Goal: Task Accomplishment & Management: Complete application form

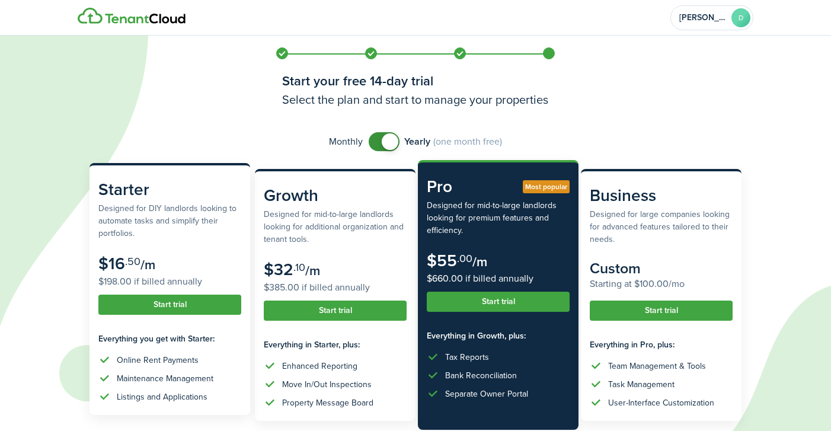
click at [178, 303] on button "Start trial" at bounding box center [169, 305] width 143 height 20
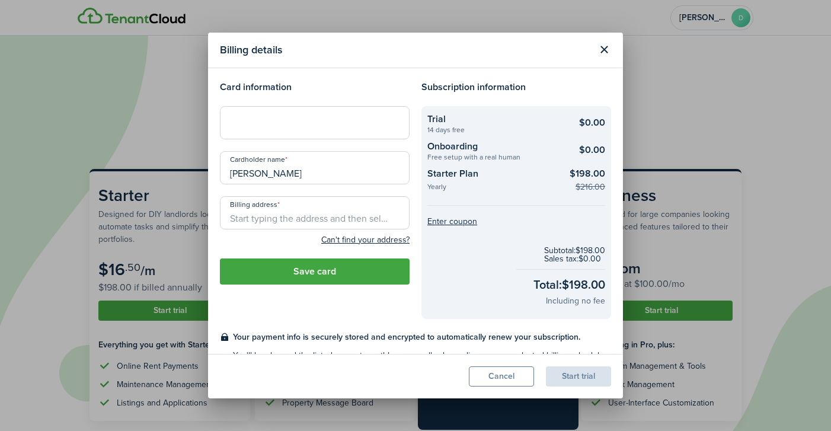
click at [250, 129] on div at bounding box center [315, 122] width 190 height 33
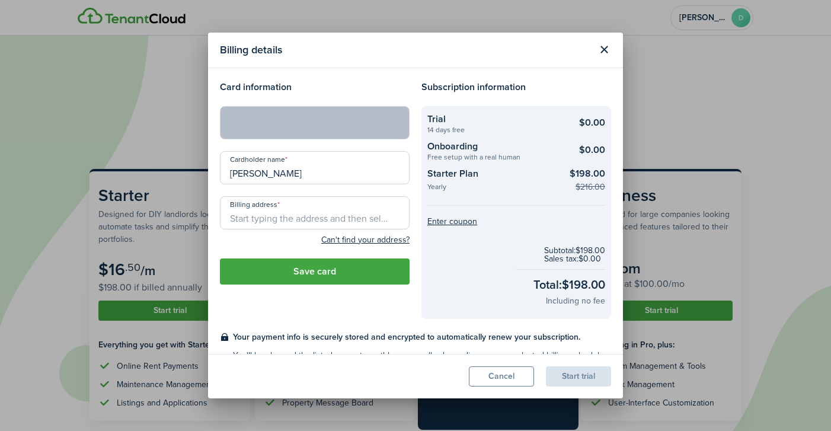
click at [303, 219] on input "Billing address" at bounding box center [315, 212] width 190 height 33
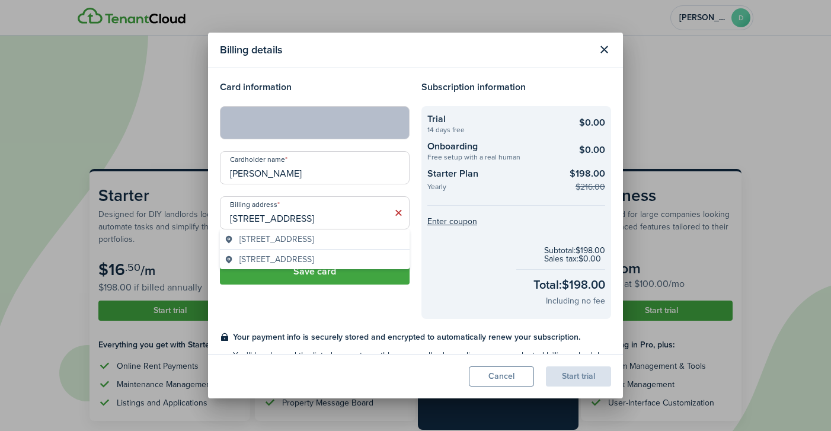
click at [270, 236] on span "[STREET_ADDRESS]" at bounding box center [276, 239] width 74 height 12
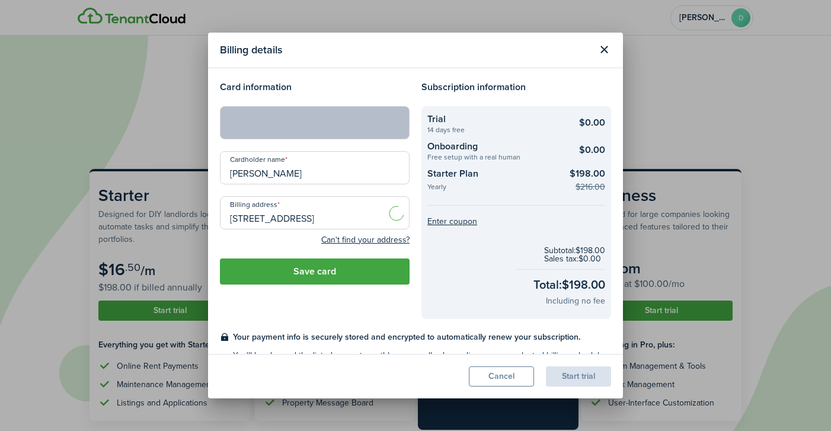
type input "[STREET_ADDRESS]"
click at [332, 271] on button "Save card" at bounding box center [315, 271] width 190 height 26
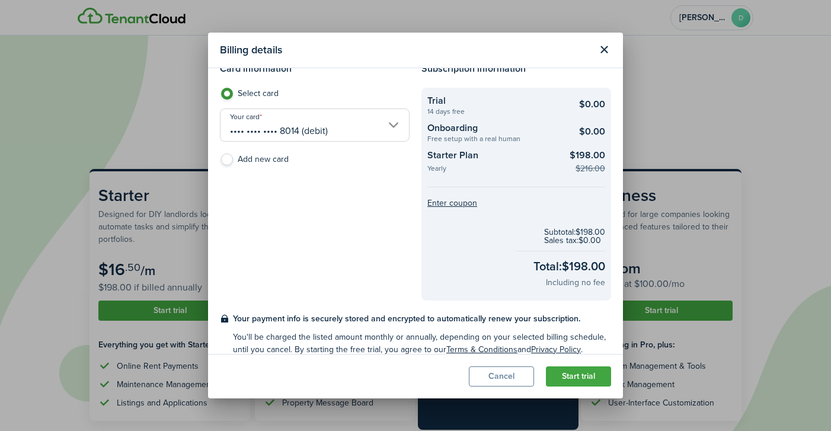
scroll to position [31, 0]
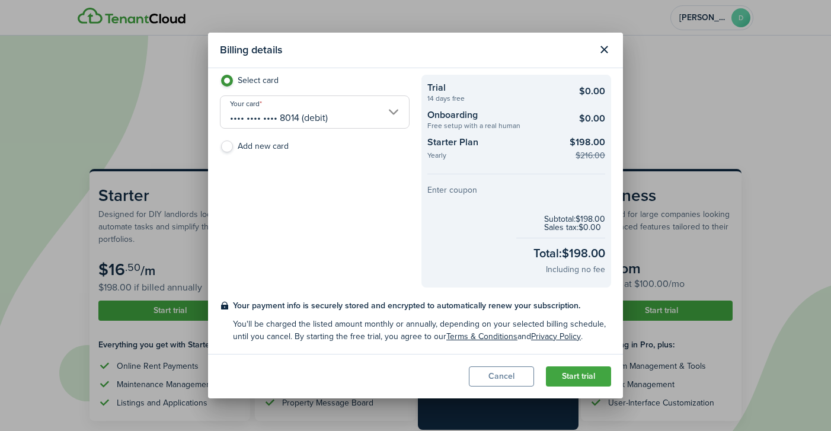
click at [446, 191] on button "Enter coupon" at bounding box center [452, 190] width 50 height 8
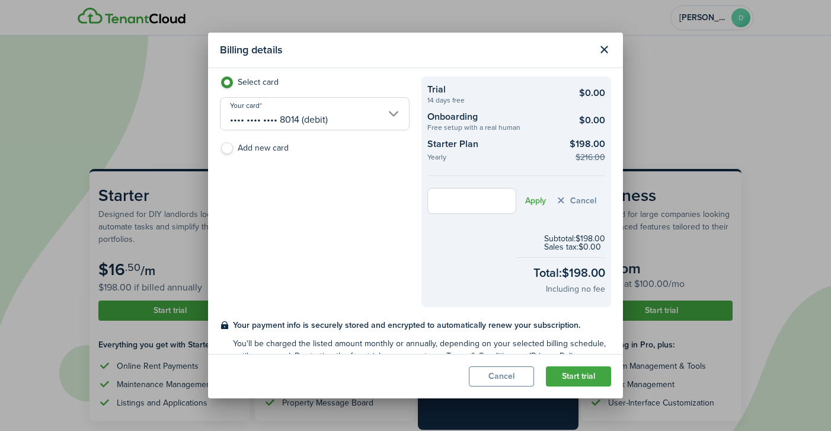
scroll to position [49, 0]
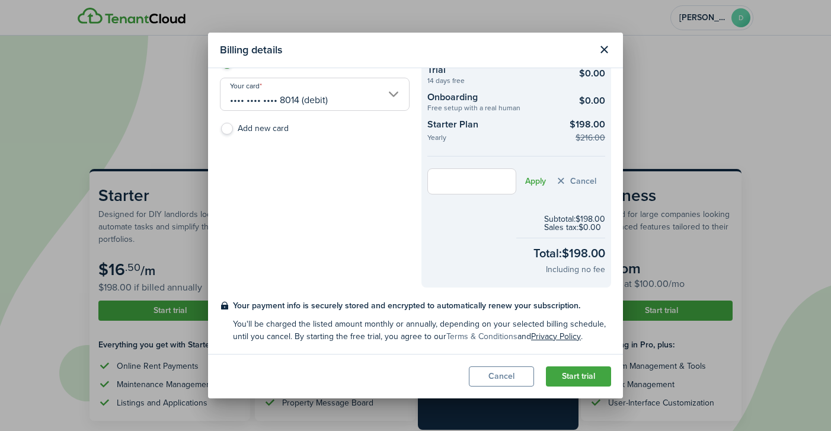
click at [472, 334] on link "Terms & Conditions" at bounding box center [481, 336] width 71 height 12
click at [602, 49] on button "Close modal" at bounding box center [604, 50] width 20 height 20
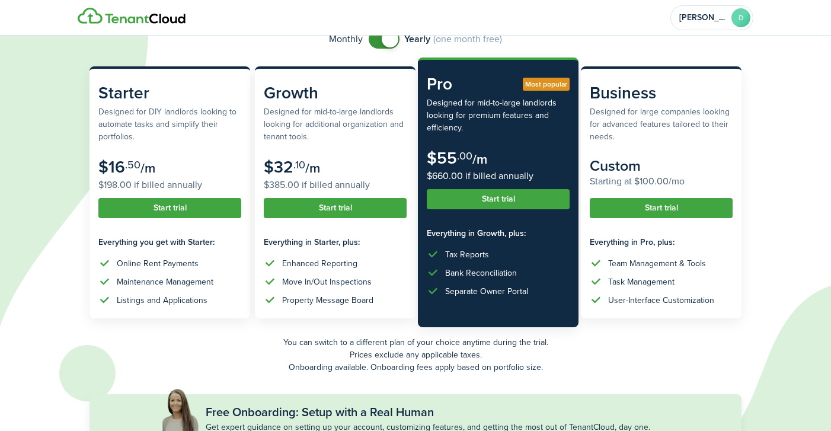
scroll to position [110, 0]
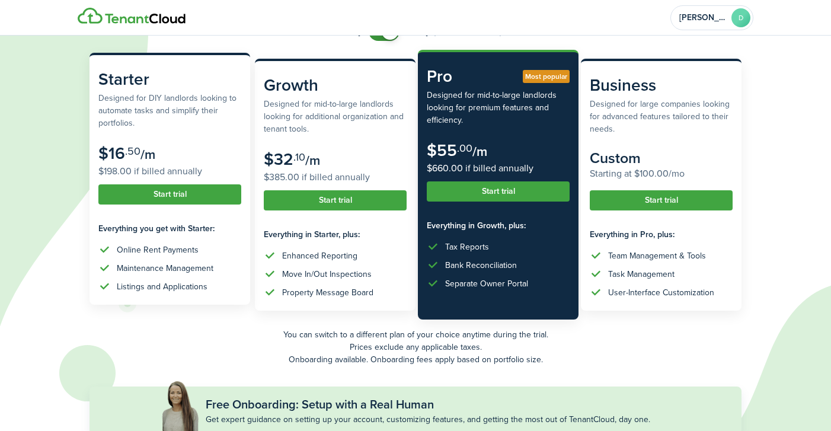
click at [193, 193] on button "Start trial" at bounding box center [169, 194] width 143 height 20
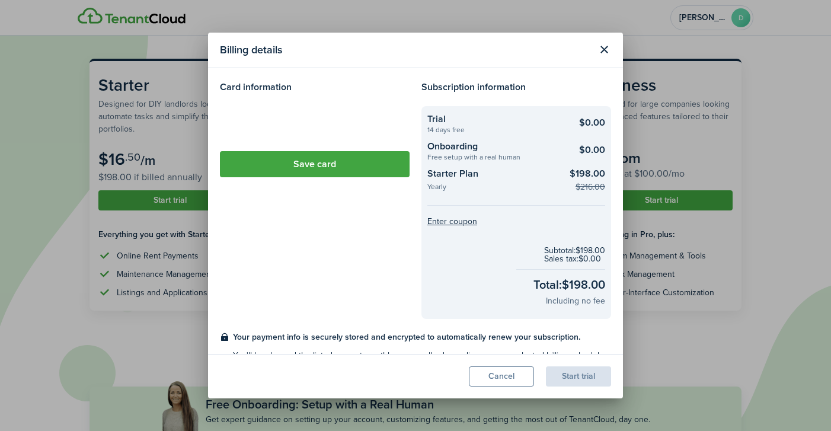
click at [248, 132] on loading-skeleton at bounding box center [315, 122] width 190 height 33
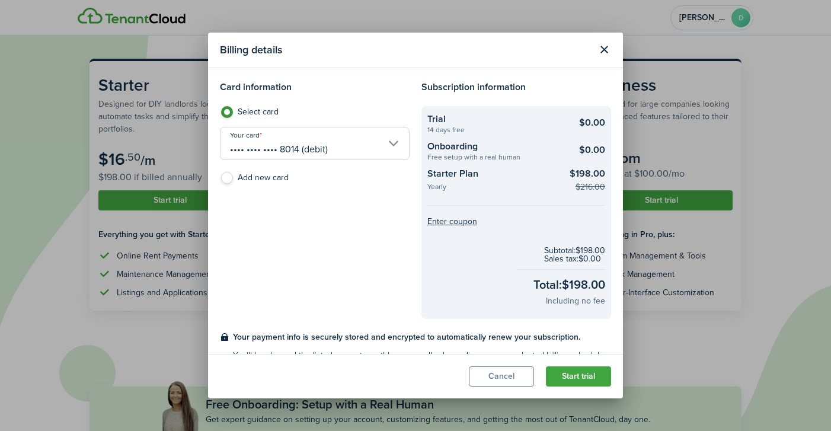
scroll to position [31, 0]
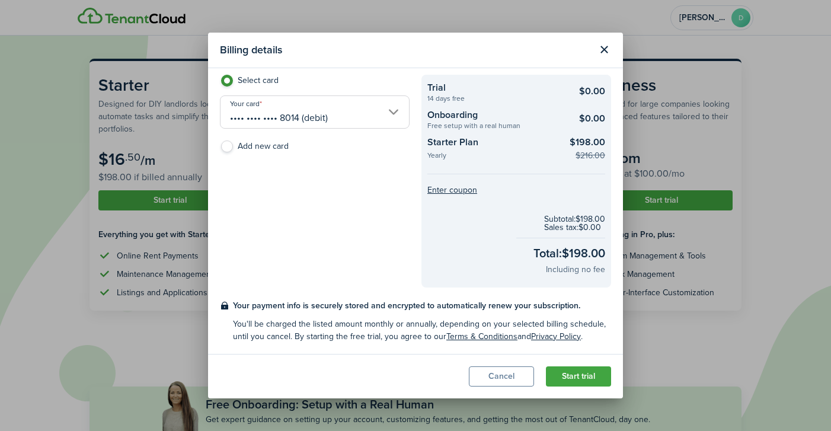
click at [570, 376] on button "Start trial" at bounding box center [578, 376] width 65 height 20
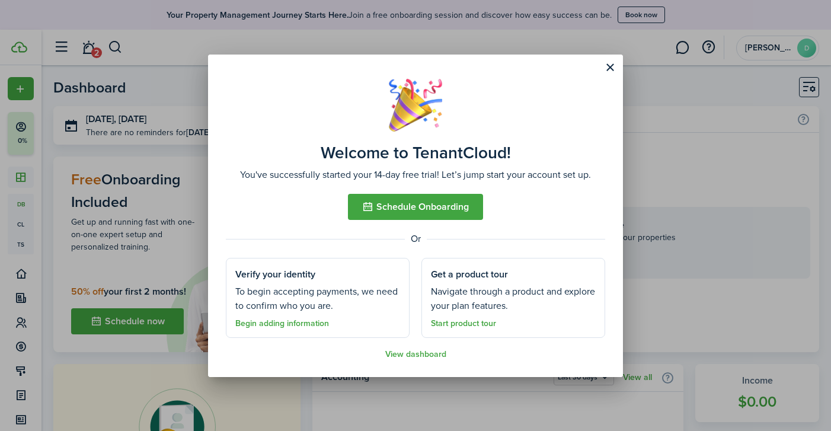
click at [437, 209] on button "Schedule Onboarding" at bounding box center [415, 207] width 135 height 26
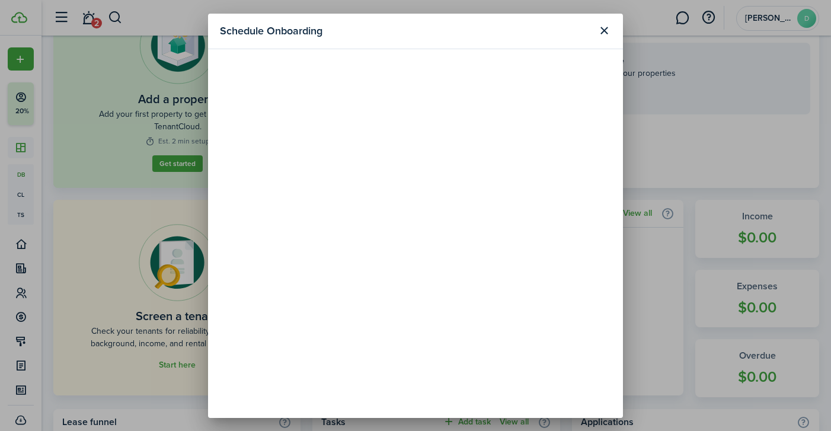
scroll to position [136, 0]
click at [607, 28] on button "Close modal" at bounding box center [604, 31] width 20 height 20
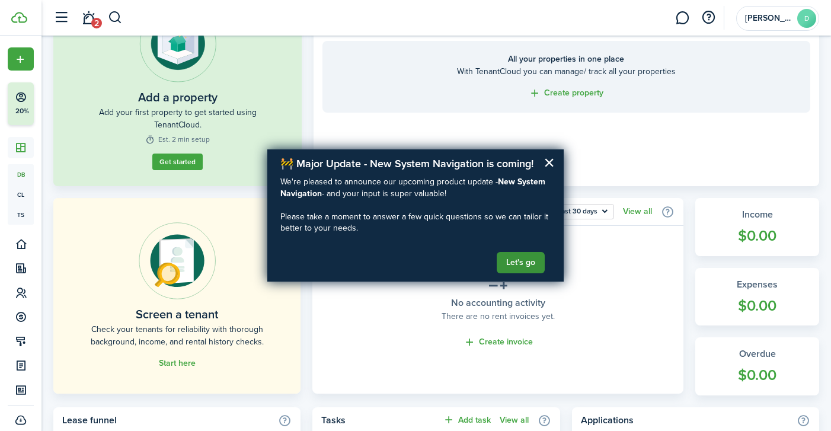
click at [518, 261] on button "Let's go" at bounding box center [521, 262] width 48 height 21
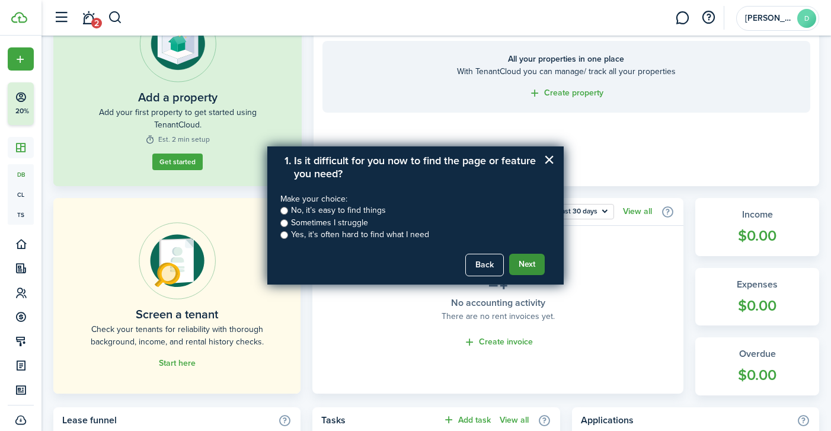
click at [523, 265] on button "Next" at bounding box center [527, 264] width 36 height 21
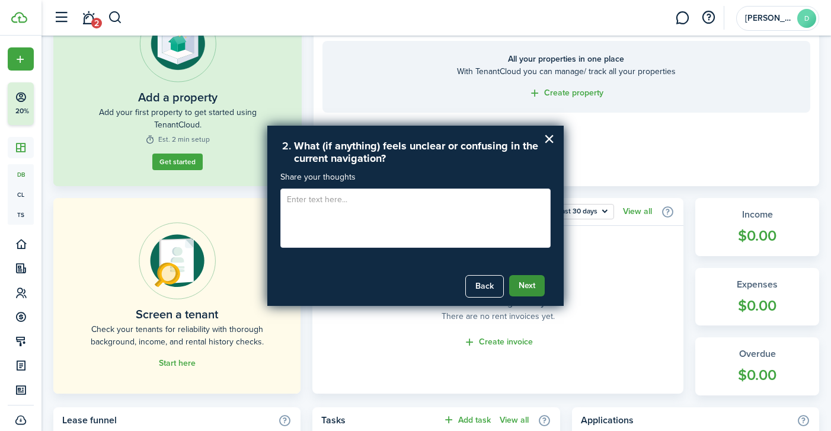
click at [528, 290] on button "Next" at bounding box center [527, 285] width 36 height 21
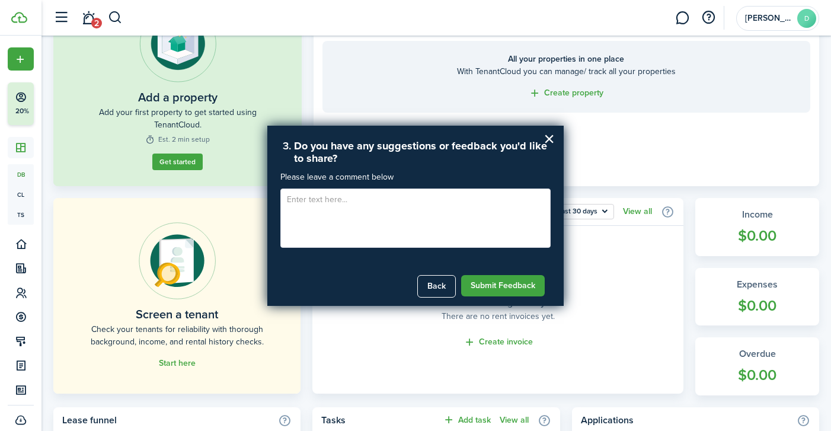
click at [528, 290] on button "Submit Feedback" at bounding box center [503, 285] width 84 height 21
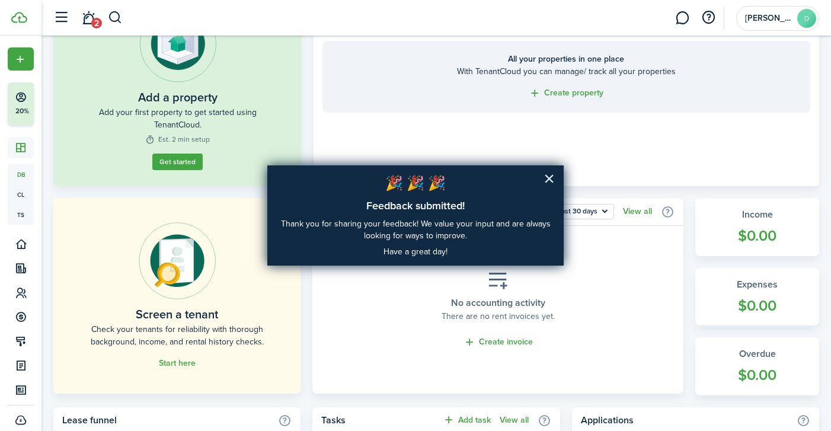
click at [547, 181] on button "×" at bounding box center [549, 178] width 11 height 19
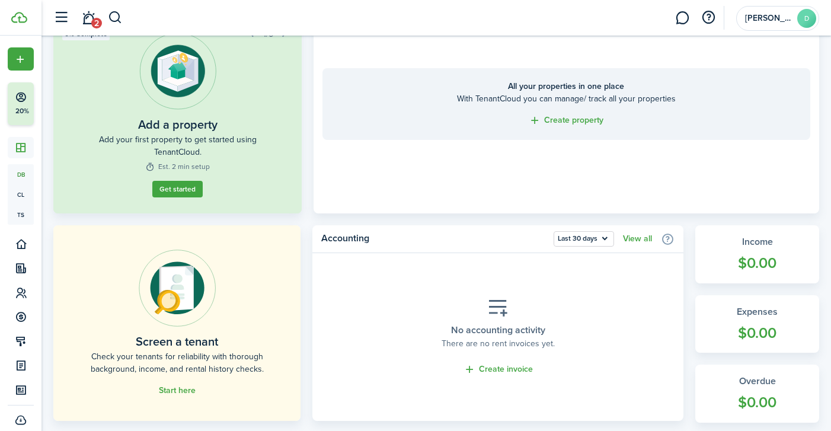
scroll to position [106, 0]
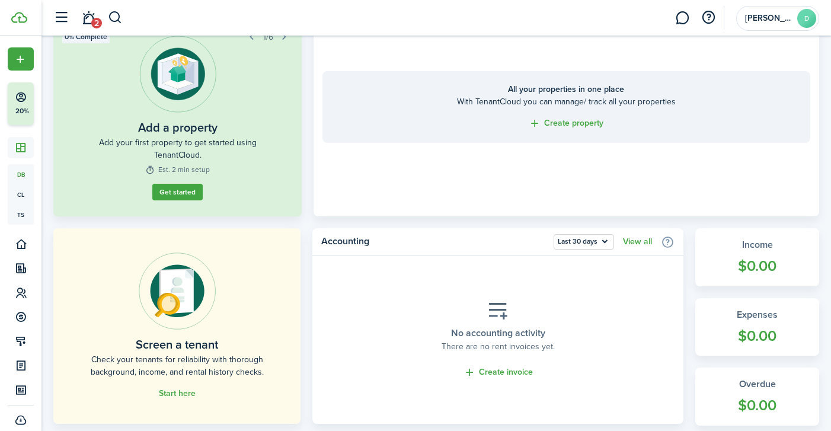
click at [180, 193] on link "Get started" at bounding box center [177, 192] width 50 height 17
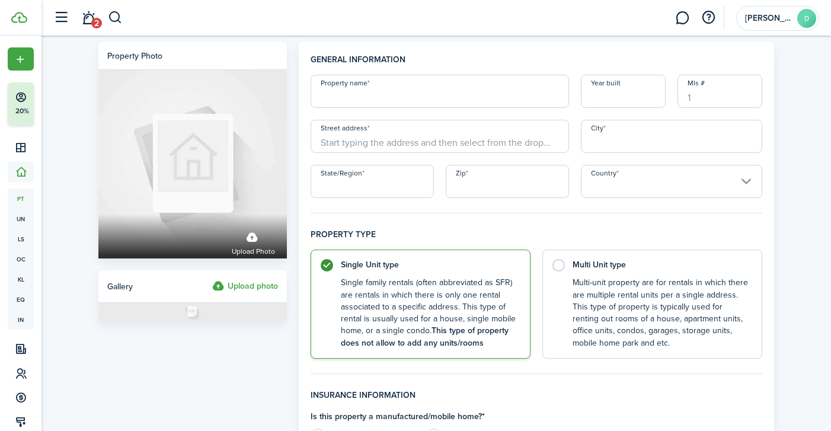
click at [320, 89] on input "Property name" at bounding box center [440, 91] width 258 height 33
paste input "[STREET_ADDRESS]"
type input "[STREET_ADDRESS]"
click at [370, 135] on input "Street address" at bounding box center [440, 136] width 258 height 33
paste input "[STREET_ADDRESS]"
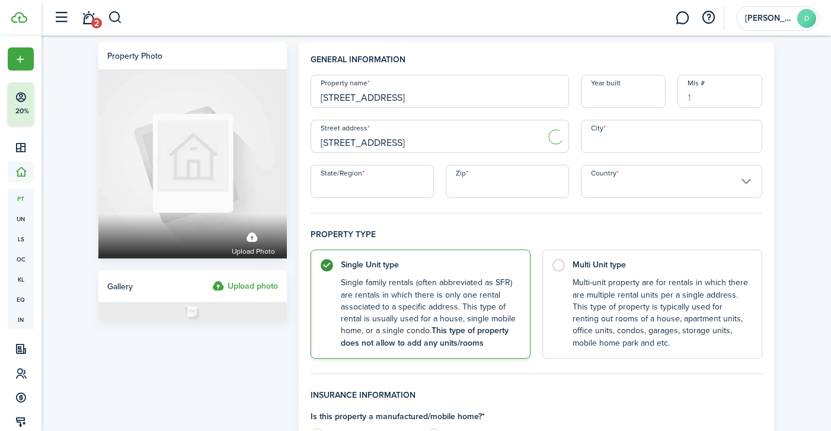
type input "[STREET_ADDRESS]"
drag, startPoint x: 528, startPoint y: 100, endPoint x: 304, endPoint y: 95, distance: 224.1
click at [305, 95] on div "Property name [STREET_ADDRESS]" at bounding box center [440, 91] width 270 height 33
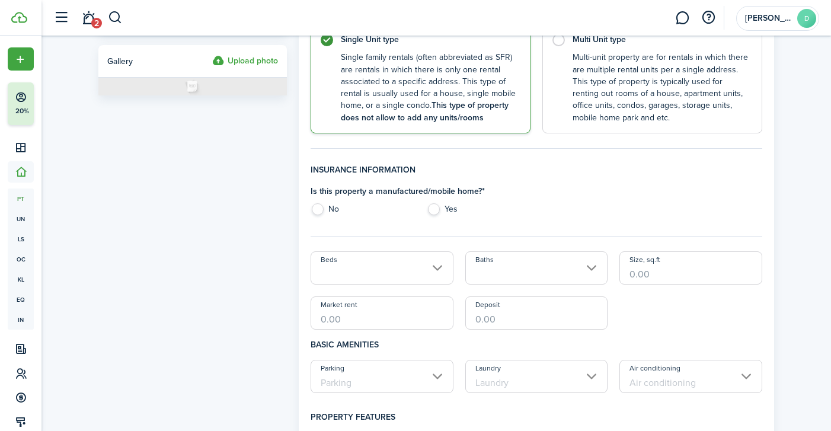
scroll to position [235, 0]
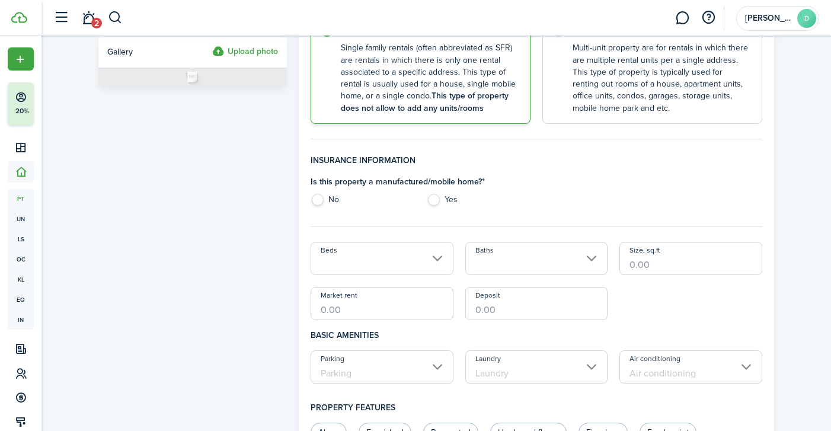
type input "[PERSON_NAME] @ 12"
click at [320, 197] on label "No" at bounding box center [363, 203] width 104 height 18
radio input "true"
click at [331, 256] on input "Beds" at bounding box center [382, 258] width 143 height 33
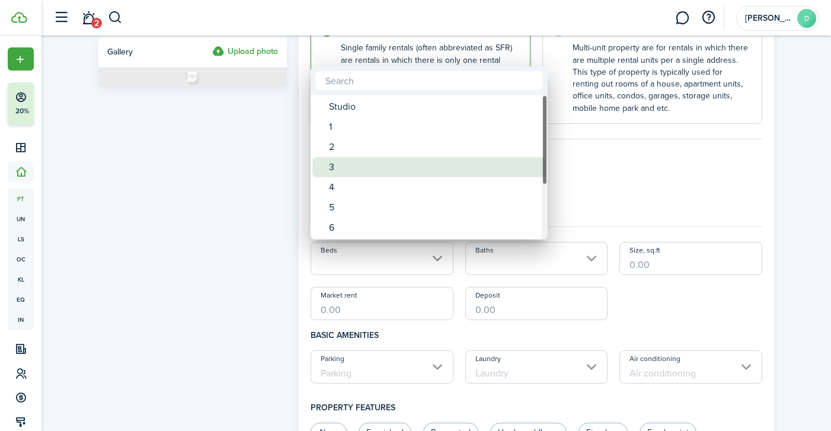
click at [358, 167] on div "3" at bounding box center [434, 167] width 210 height 20
type input "3"
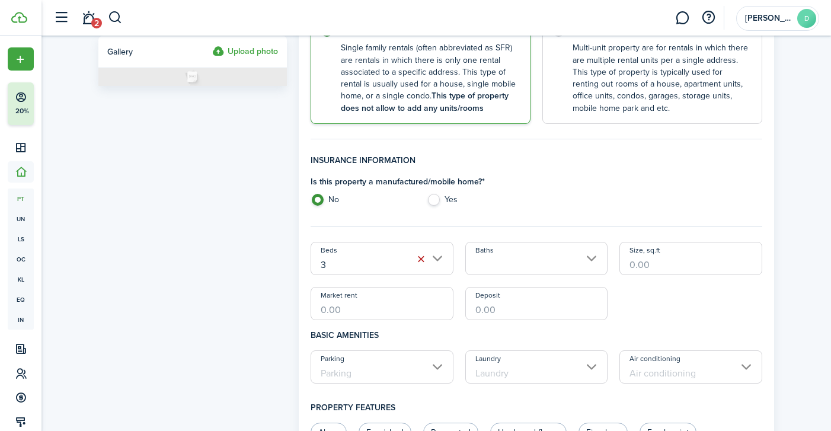
click at [498, 258] on input "Baths" at bounding box center [536, 258] width 143 height 33
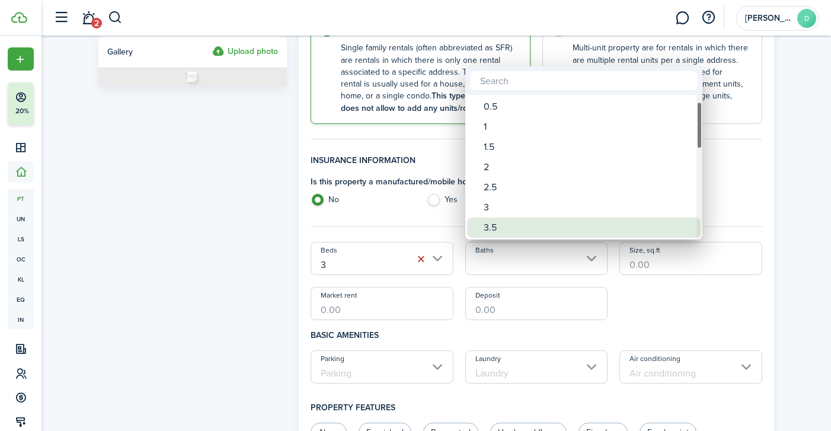
click at [485, 229] on div "3.5" at bounding box center [589, 228] width 210 height 20
type input "3.5"
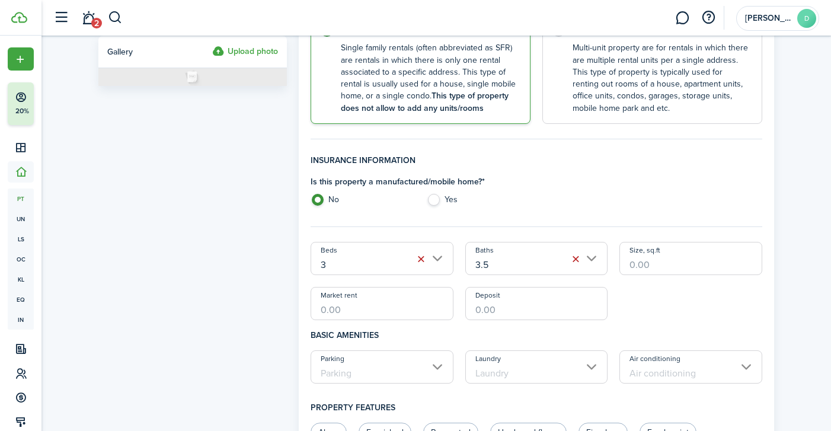
click at [624, 259] on input "Size, sq.ft" at bounding box center [690, 258] width 143 height 33
click at [439, 257] on input "3" at bounding box center [382, 258] width 143 height 33
type input "1,713"
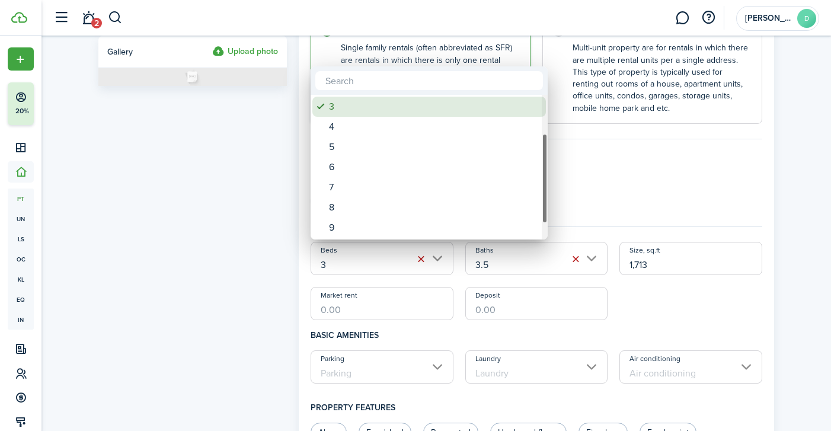
click at [406, 111] on div "3" at bounding box center [434, 107] width 210 height 20
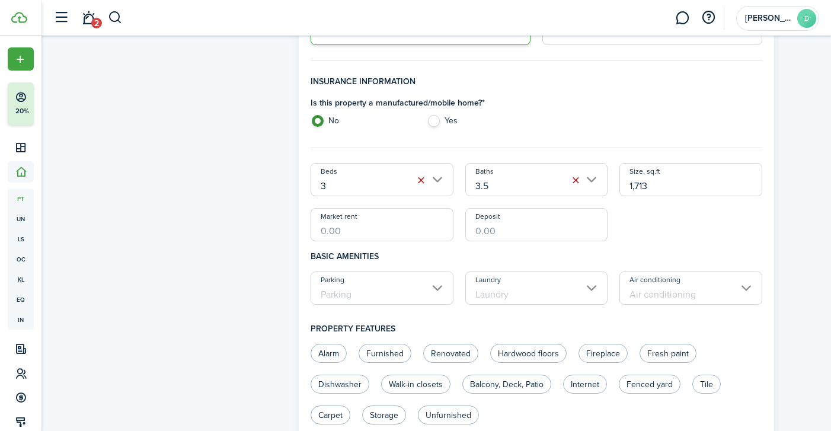
scroll to position [315, 0]
click at [378, 234] on input "Market rent" at bounding box center [382, 223] width 143 height 33
type input "$4,900.00"
click at [475, 227] on input "Deposit" at bounding box center [536, 223] width 143 height 33
click at [406, 289] on input "Parking" at bounding box center [382, 286] width 143 height 33
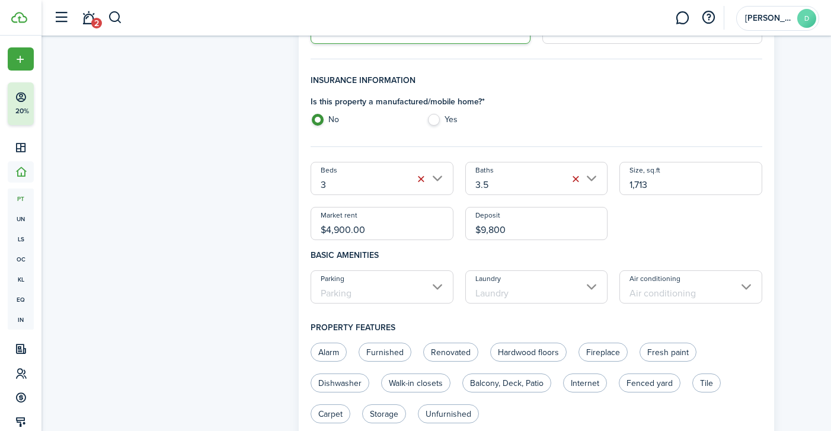
type input "$9,800.00"
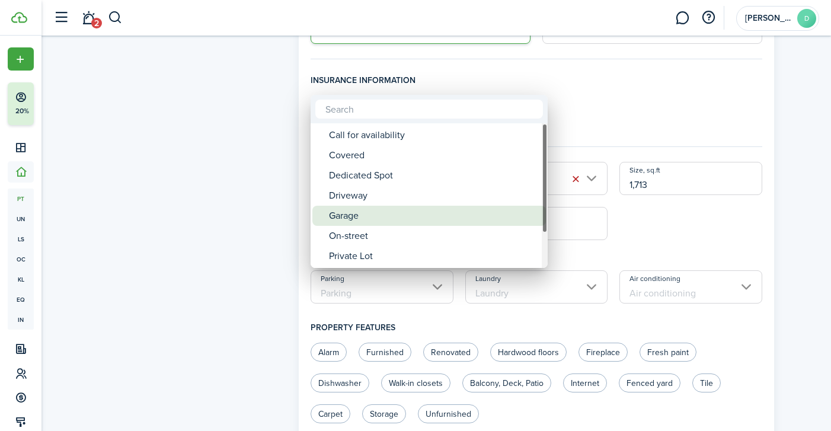
click at [397, 217] on div "Garage" at bounding box center [434, 216] width 210 height 20
type input "Garage"
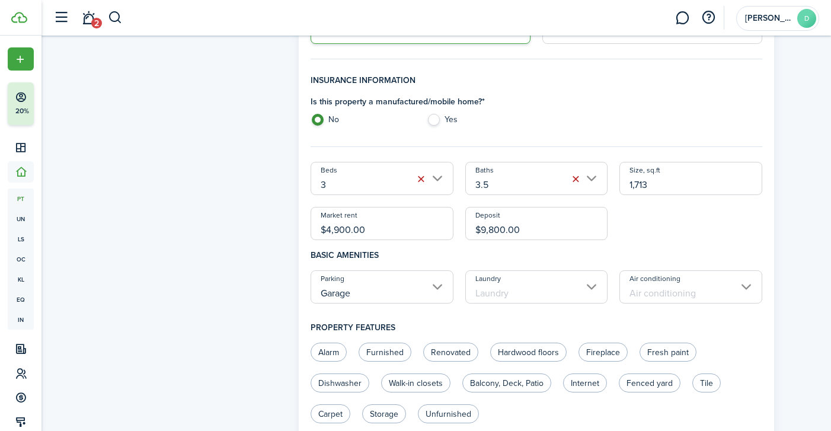
click at [516, 295] on input "Laundry" at bounding box center [536, 286] width 143 height 33
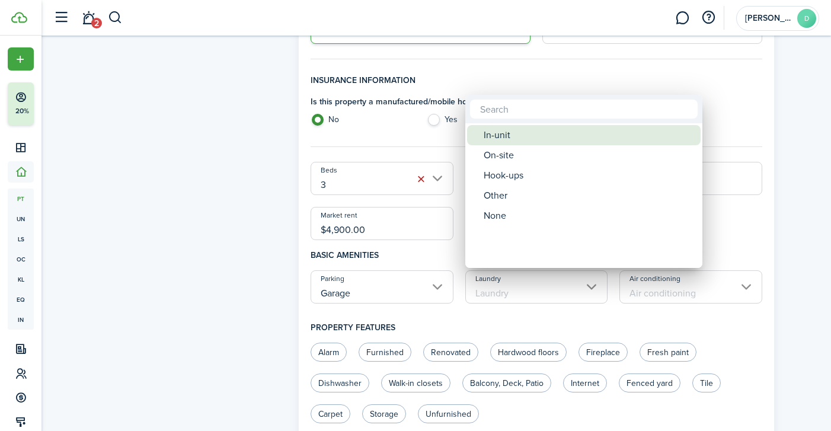
click at [516, 139] on div "In-unit" at bounding box center [589, 135] width 210 height 20
type input "In-unit"
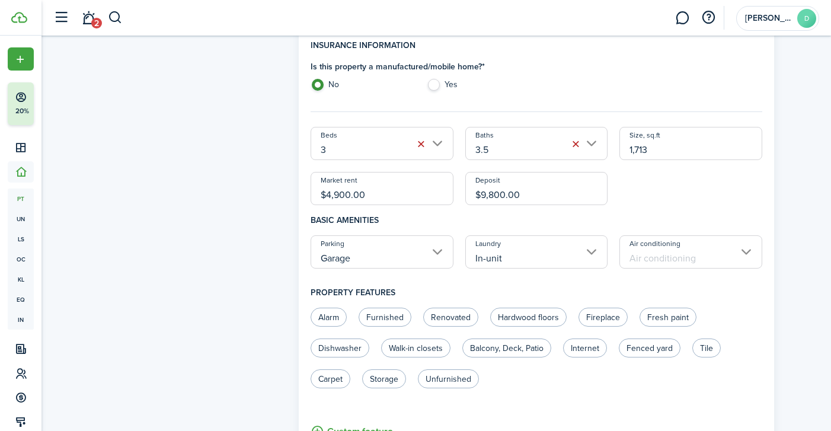
scroll to position [369, 0]
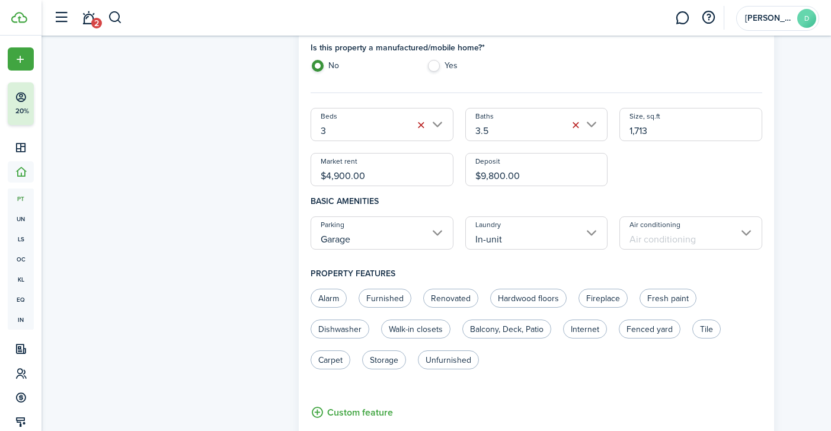
click at [656, 228] on input "Air conditioning" at bounding box center [690, 232] width 143 height 33
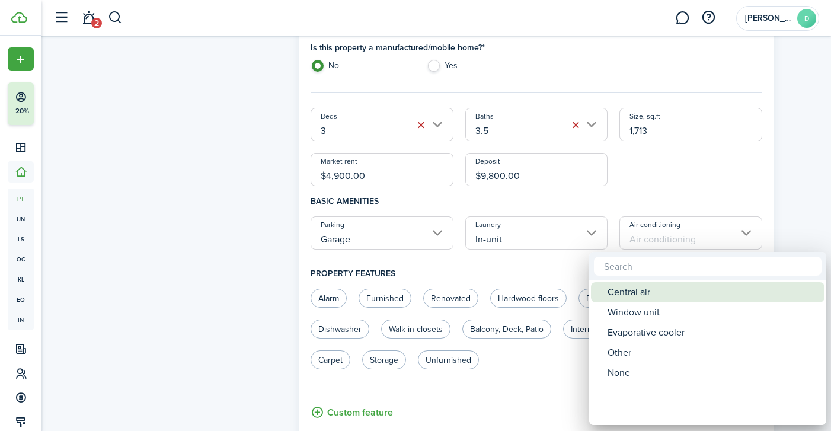
click at [625, 291] on div "Central air" at bounding box center [713, 292] width 210 height 20
type input "Central air"
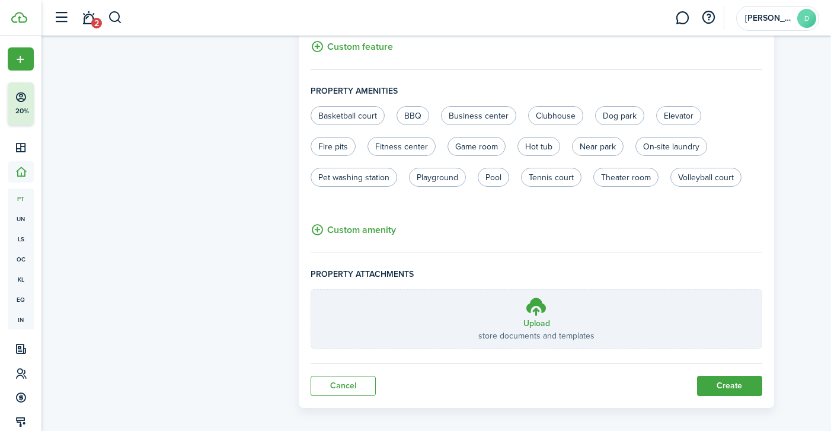
scroll to position [743, 0]
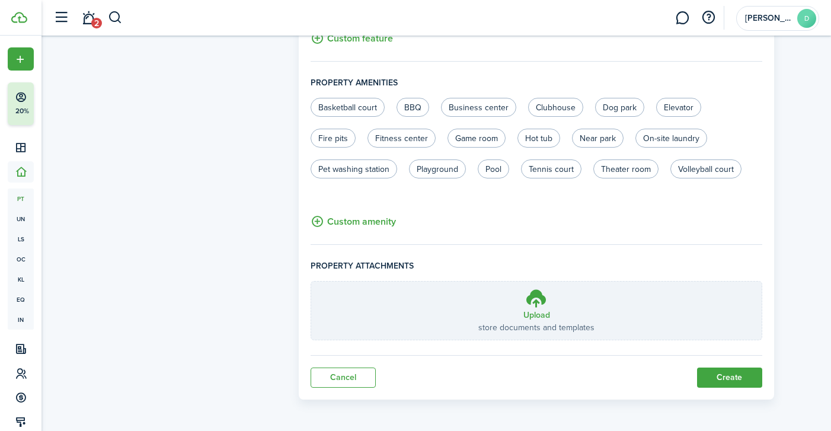
click at [726, 376] on button "Create" at bounding box center [729, 377] width 65 height 20
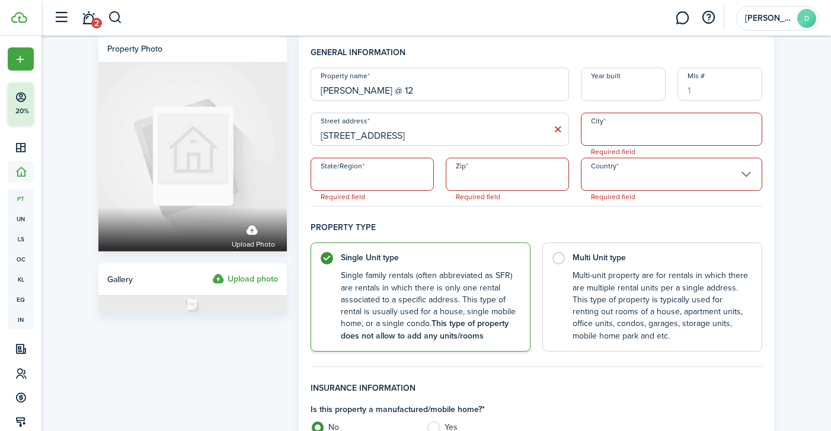
scroll to position [0, 0]
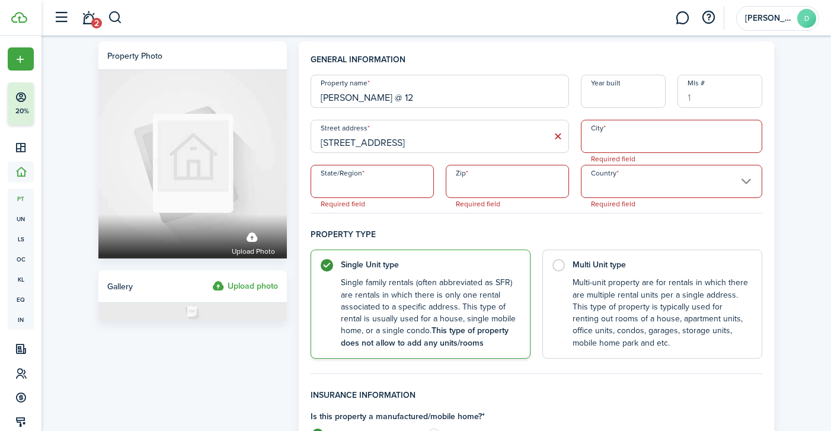
click at [631, 135] on input "City" at bounding box center [671, 136] width 181 height 33
type input "[GEOGRAPHIC_DATA]"
type input "FL"
type input "33315"
type input "[GEOGRAPHIC_DATA]"
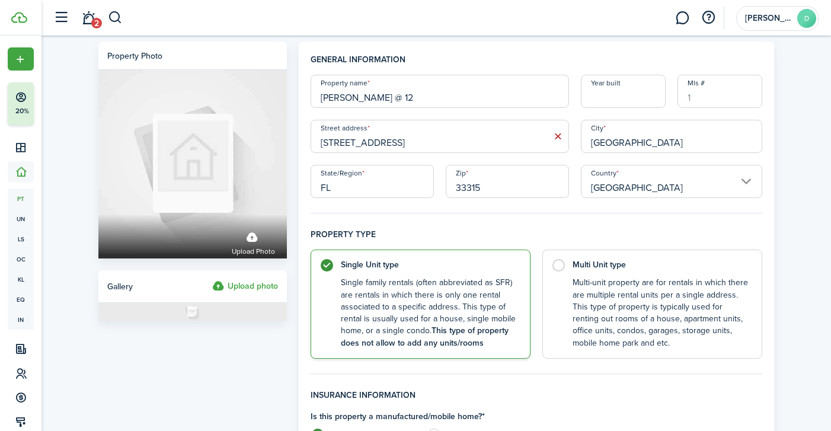
drag, startPoint x: 482, startPoint y: 184, endPoint x: 441, endPoint y: 184, distance: 41.5
click at [441, 184] on div "Zip 33315" at bounding box center [507, 181] width 135 height 33
type input "33304"
drag, startPoint x: 389, startPoint y: 143, endPoint x: 542, endPoint y: 143, distance: 152.3
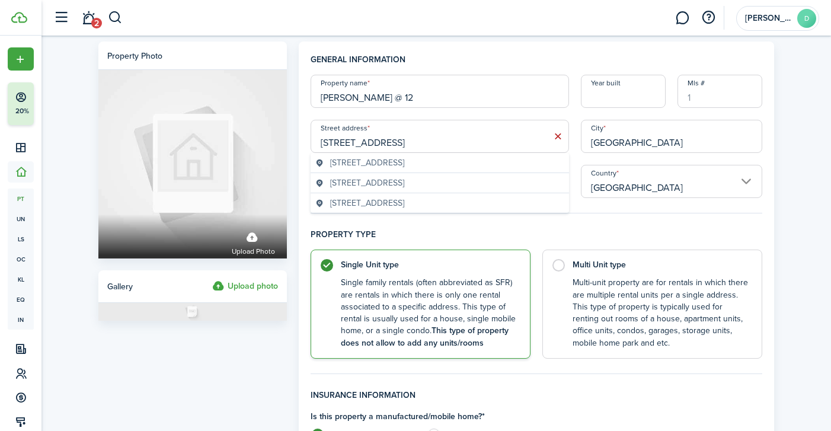
click at [542, 143] on input "[STREET_ADDRESS]" at bounding box center [440, 136] width 258 height 33
click at [507, 164] on geo-item "[STREET_ADDRESS]" at bounding box center [439, 162] width 249 height 12
type input "[STREET_ADDRESS]"
type input "[GEOGRAPHIC_DATA]"
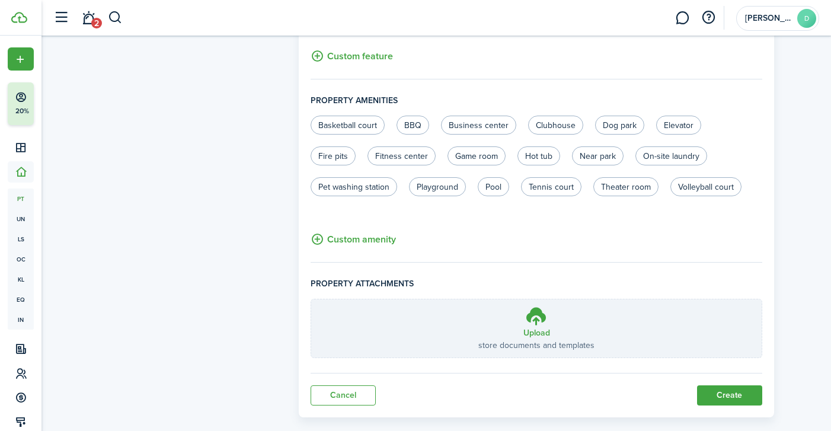
scroll to position [743, 0]
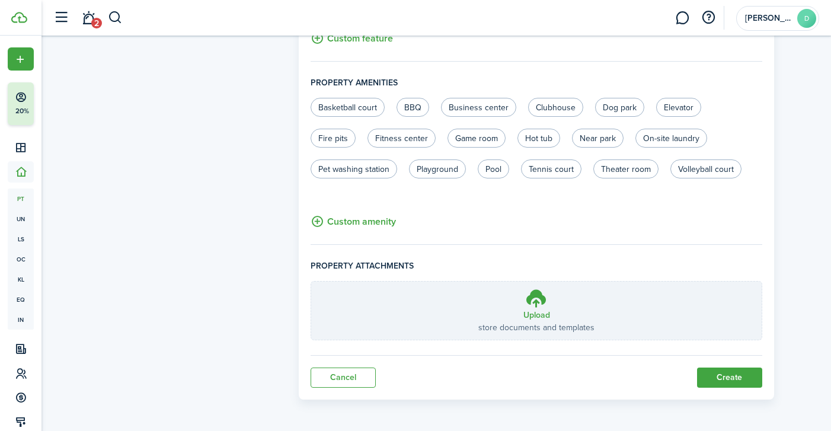
click at [712, 377] on button "Create" at bounding box center [729, 377] width 65 height 20
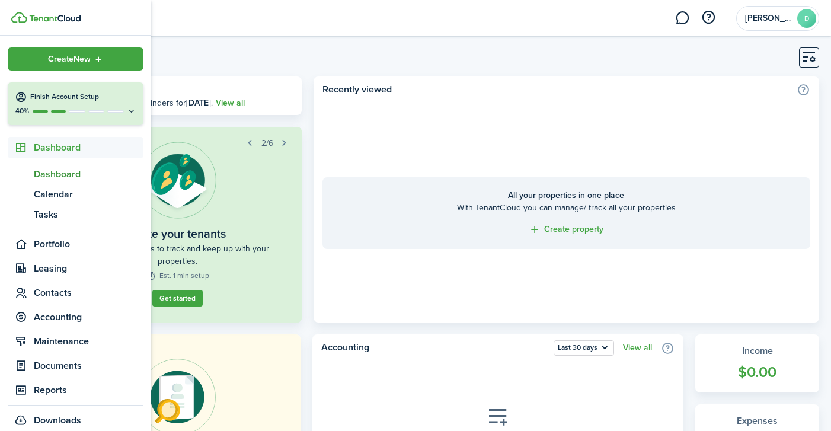
click at [41, 147] on span "Dashboard" at bounding box center [89, 147] width 110 height 14
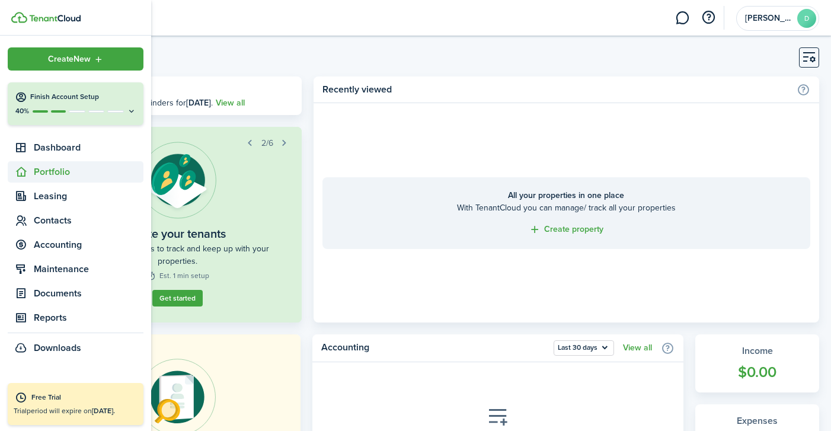
click at [42, 170] on span "Portfolio" at bounding box center [89, 172] width 110 height 14
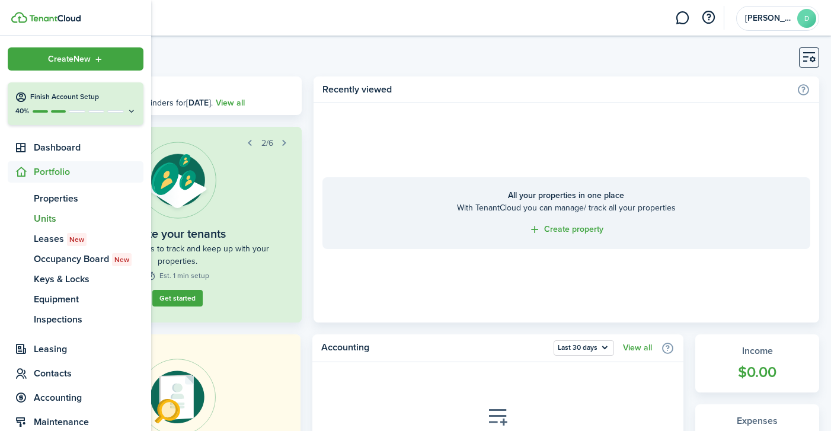
click at [43, 219] on span "Units" at bounding box center [89, 219] width 110 height 14
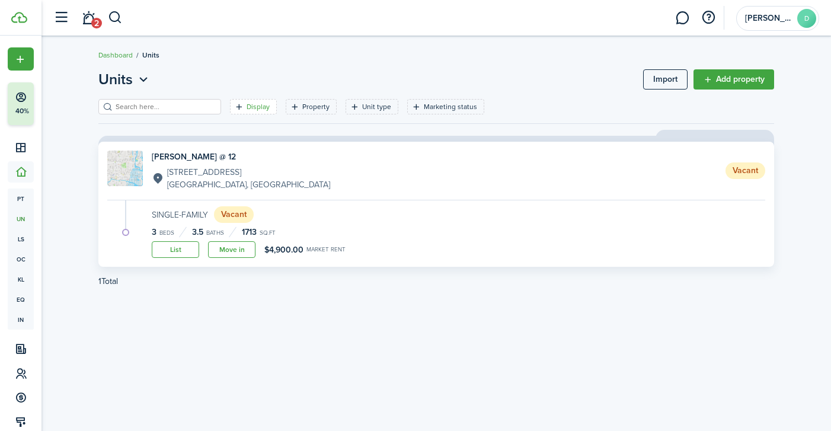
click at [247, 104] on filter-tag-label "Display" at bounding box center [258, 106] width 23 height 11
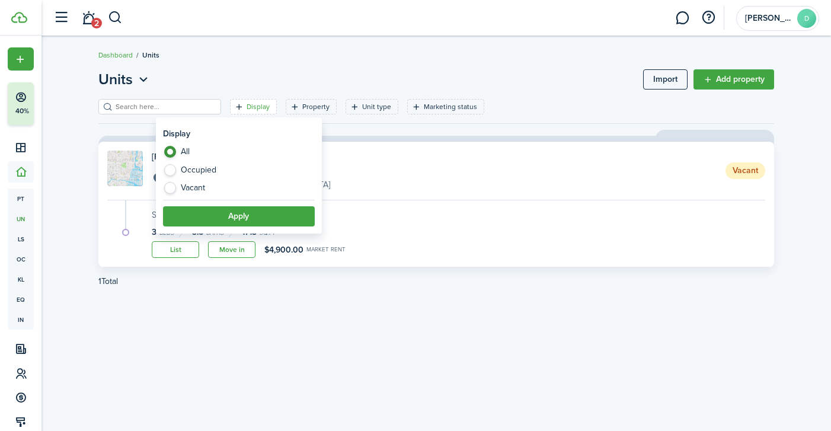
click at [417, 154] on link "[PERSON_NAME] @ [GEOGRAPHIC_DATA][STREET_ADDRESS] Vacant" at bounding box center [436, 171] width 658 height 40
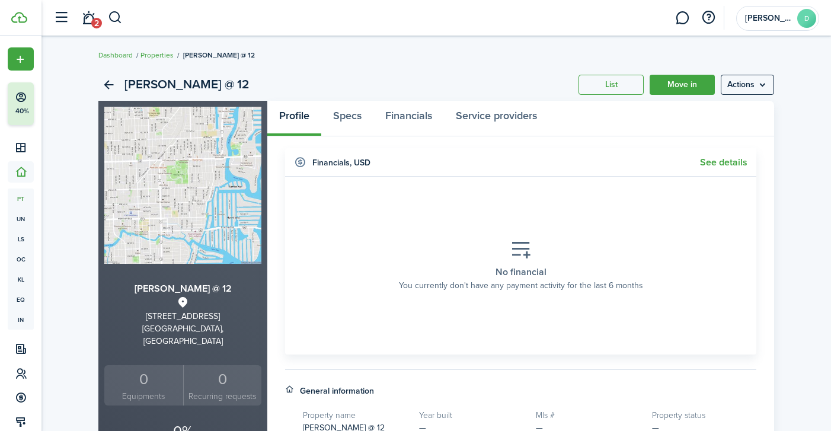
click at [725, 164] on link "See details" at bounding box center [723, 162] width 47 height 11
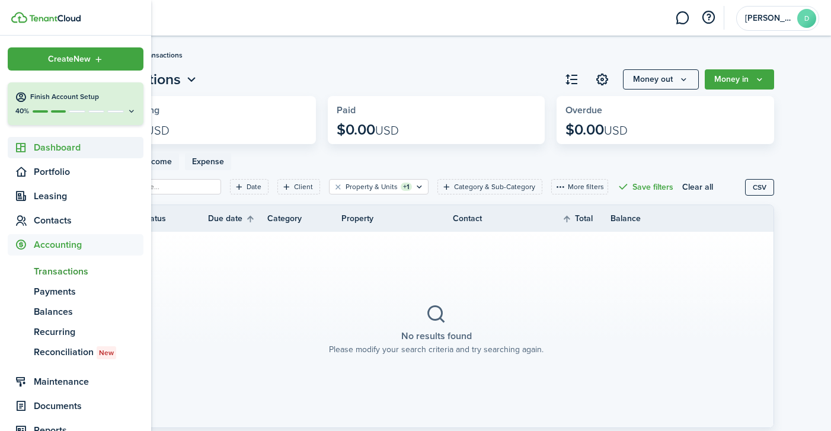
click at [51, 148] on span "Dashboard" at bounding box center [89, 147] width 110 height 14
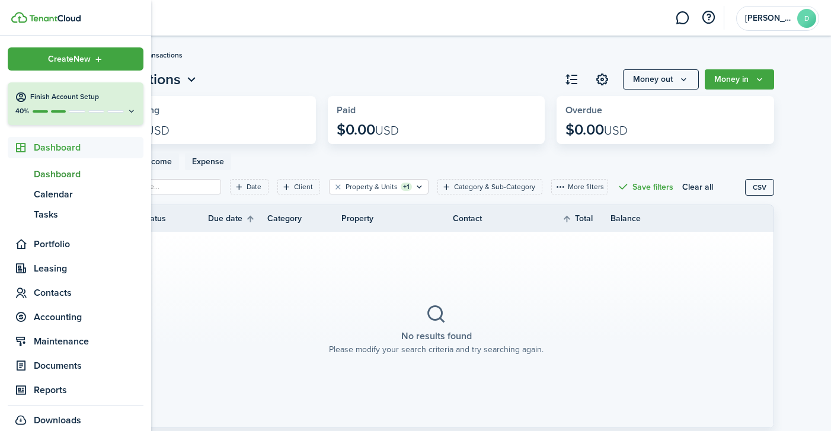
click at [51, 178] on span "Dashboard" at bounding box center [89, 174] width 110 height 14
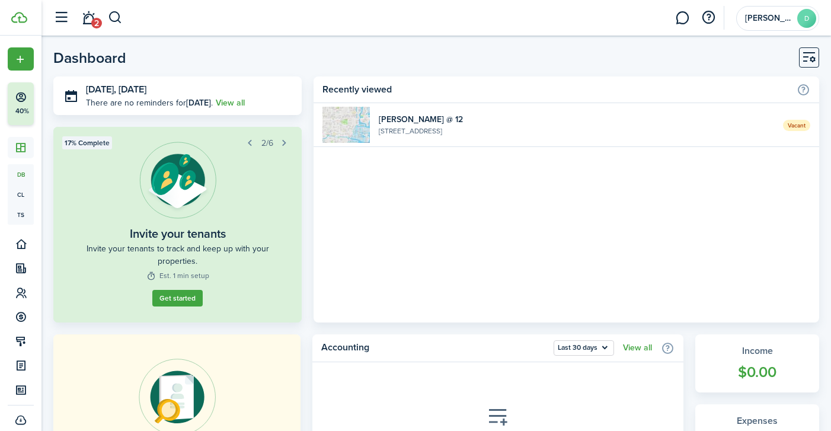
click at [419, 118] on widget-list-item-title "[PERSON_NAME] @ 12" at bounding box center [576, 119] width 395 height 12
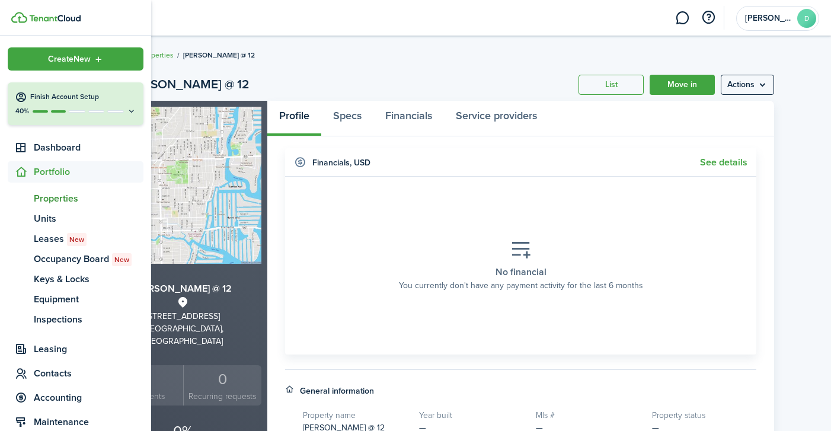
click at [48, 165] on span "Portfolio" at bounding box center [89, 172] width 110 height 14
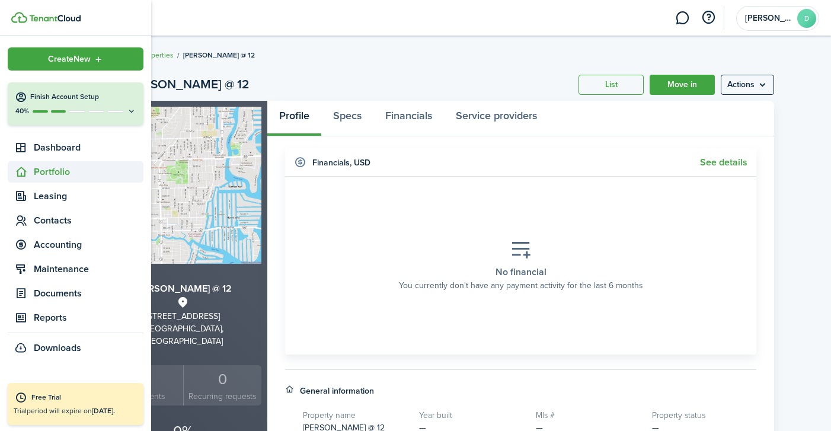
click at [48, 166] on span "Portfolio" at bounding box center [89, 172] width 110 height 14
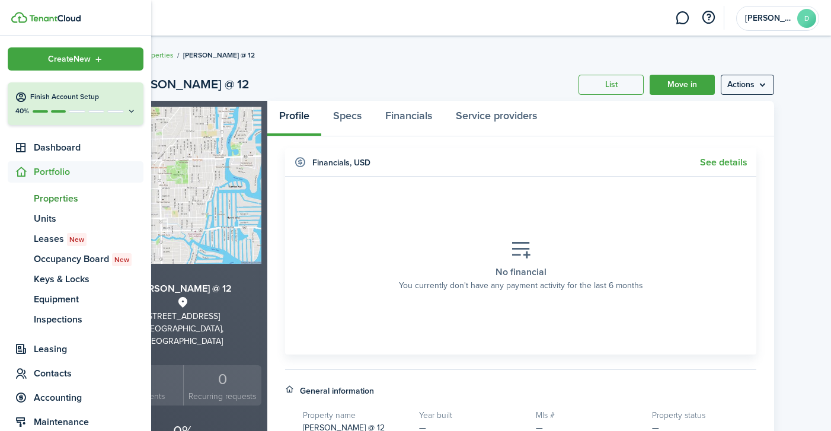
click at [48, 196] on span "Properties" at bounding box center [89, 198] width 110 height 14
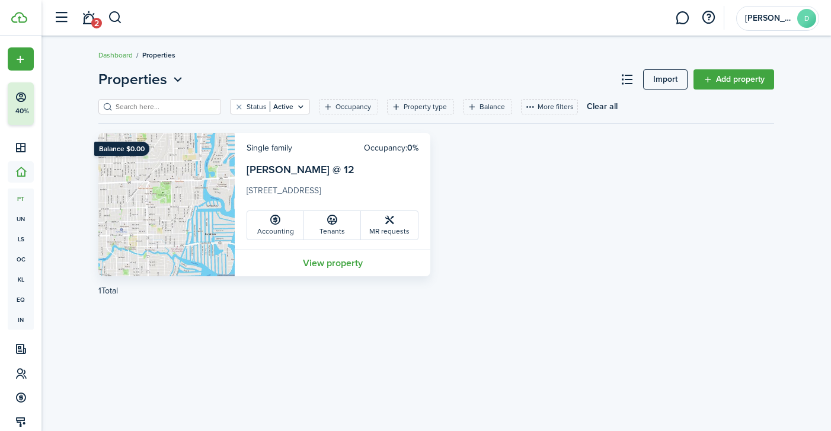
click at [331, 263] on link "View property" at bounding box center [333, 263] width 196 height 27
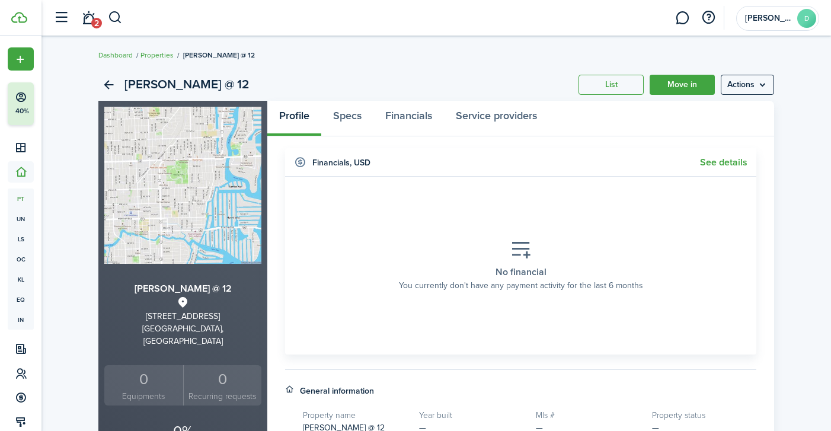
click at [739, 82] on menu-btn "Actions" at bounding box center [747, 85] width 53 height 20
click at [720, 112] on link "Edit property" at bounding box center [722, 111] width 104 height 20
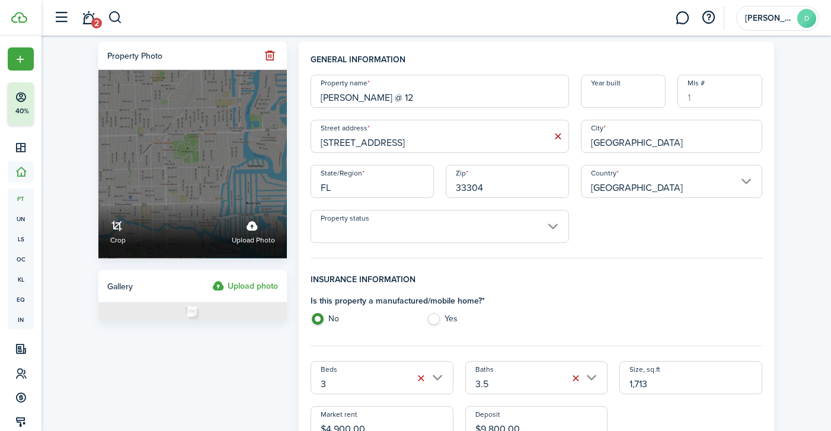
click at [252, 228] on label "Upload photo" at bounding box center [253, 230] width 43 height 31
click at [98, 203] on input "Crop Upload photo" at bounding box center [98, 203] width 0 height 0
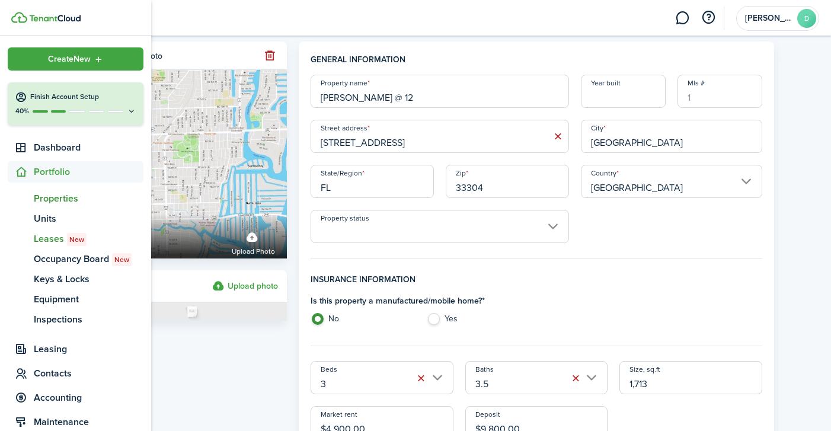
click at [46, 238] on span "Leases New" at bounding box center [89, 239] width 110 height 14
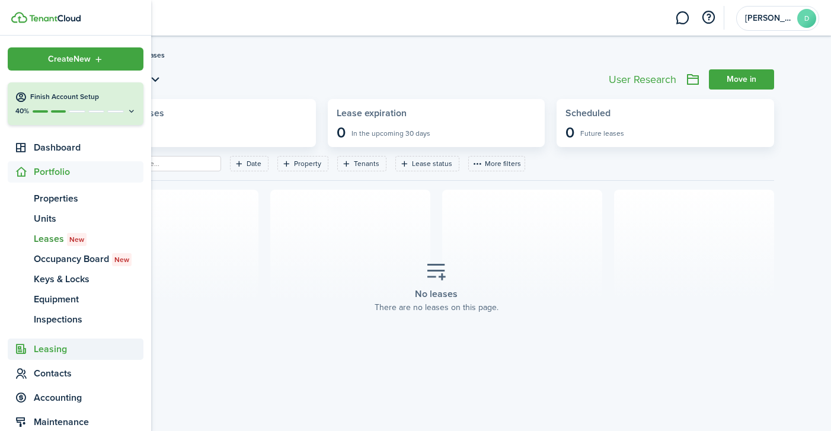
click at [56, 348] on span "Leasing" at bounding box center [89, 349] width 110 height 14
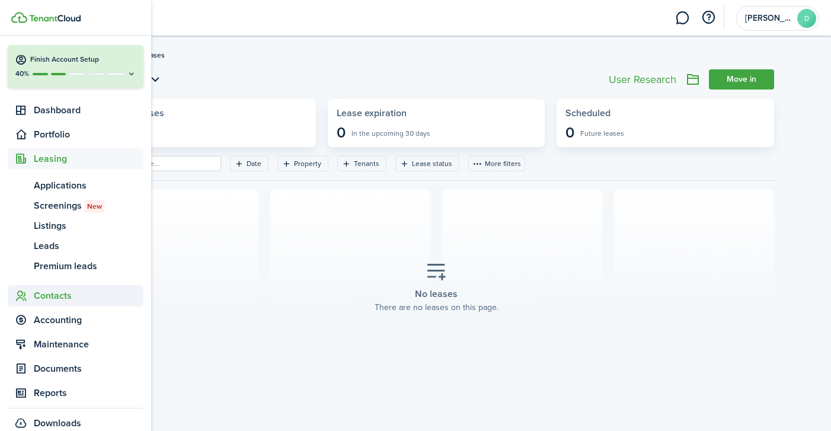
scroll to position [44, 0]
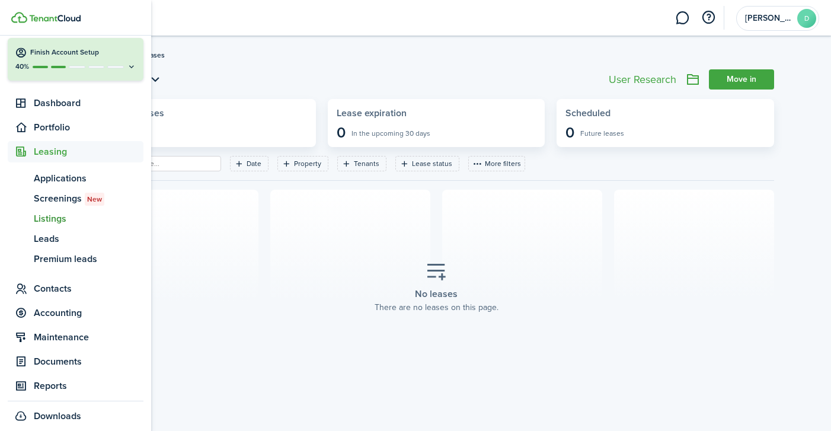
click at [55, 217] on span "Listings" at bounding box center [89, 219] width 110 height 14
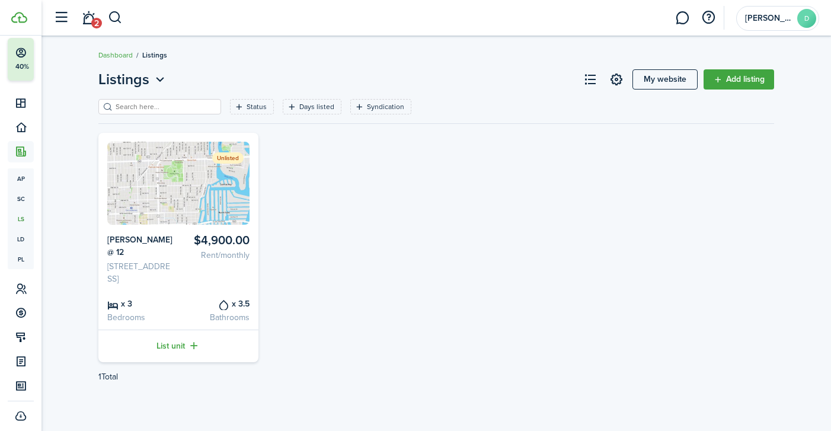
click at [178, 347] on link "List unit" at bounding box center [178, 346] width 160 height 33
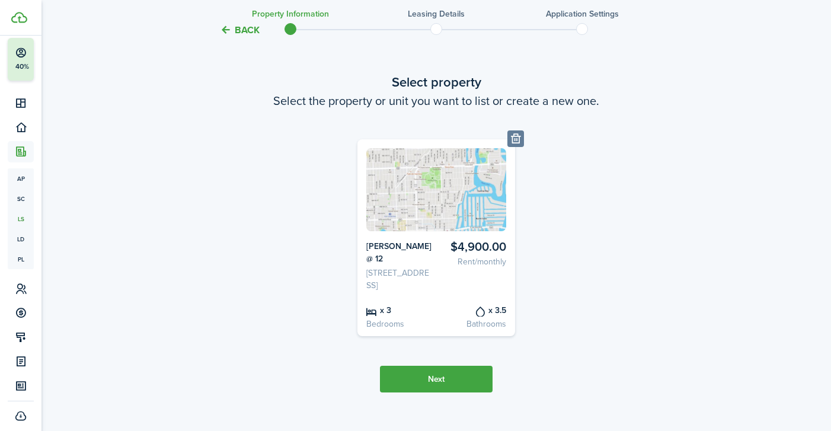
scroll to position [76, 0]
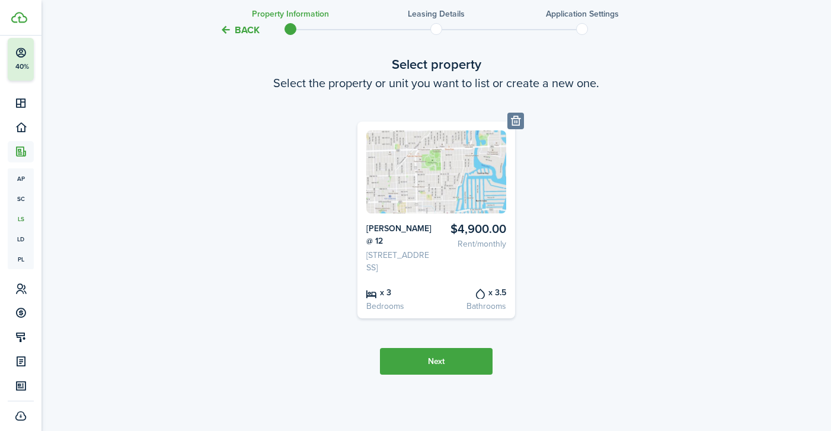
click at [472, 362] on button "Next" at bounding box center [436, 361] width 113 height 27
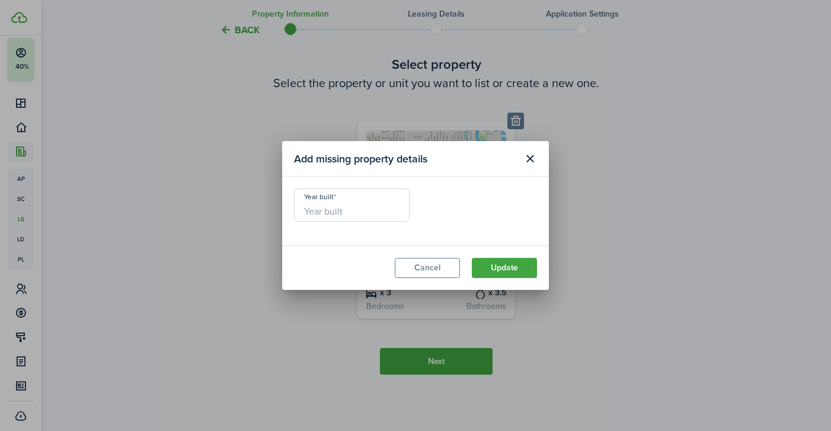
click at [486, 263] on button "Update" at bounding box center [504, 268] width 65 height 20
click at [332, 216] on input "Year built" at bounding box center [352, 204] width 116 height 33
type input "2020"
click at [498, 274] on button "Update" at bounding box center [504, 268] width 65 height 20
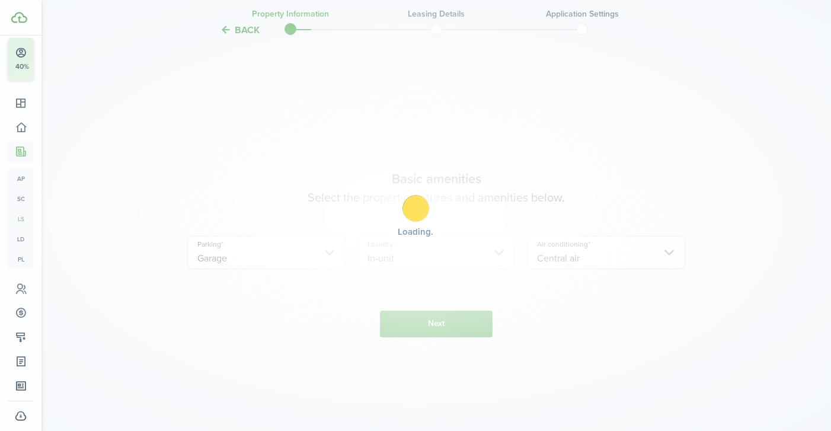
scroll to position [427, 0]
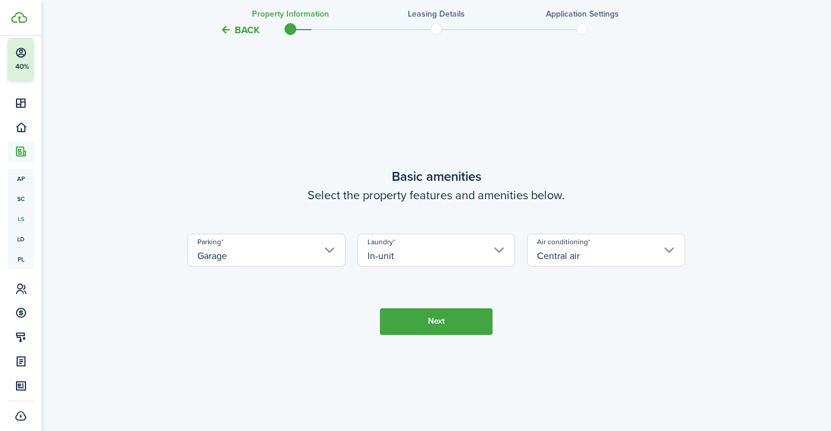
click at [459, 335] on button "Next" at bounding box center [436, 321] width 113 height 27
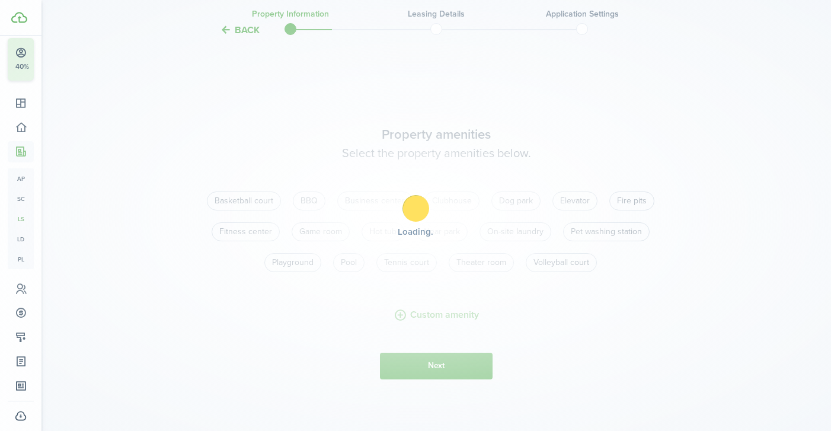
scroll to position [858, 0]
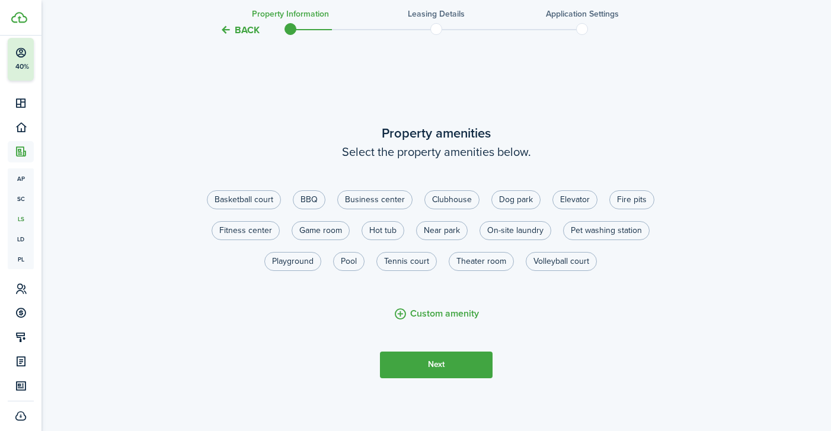
click at [430, 376] on button "Next" at bounding box center [436, 364] width 113 height 27
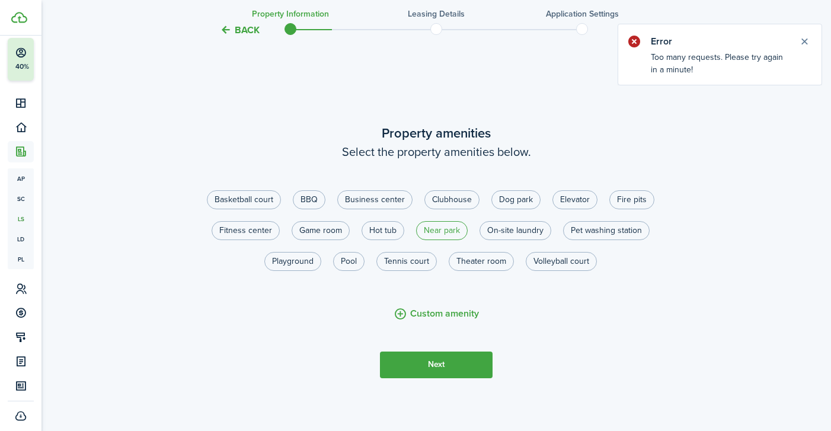
click at [442, 240] on label "Near park" at bounding box center [442, 230] width 52 height 19
radio input "true"
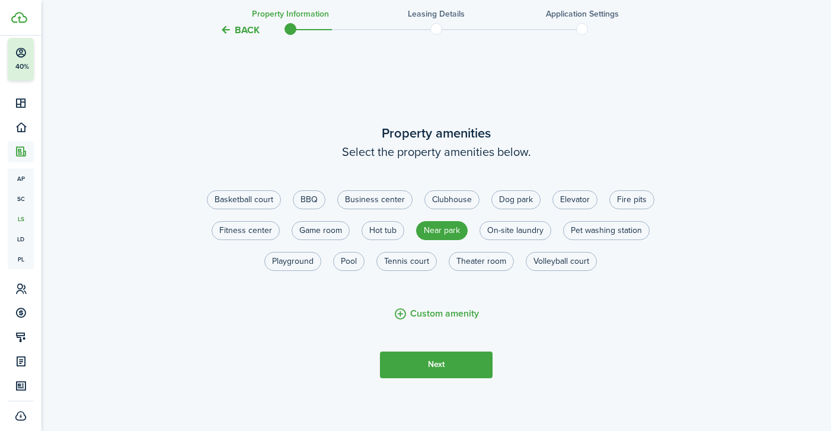
click at [445, 375] on button "Next" at bounding box center [436, 364] width 113 height 27
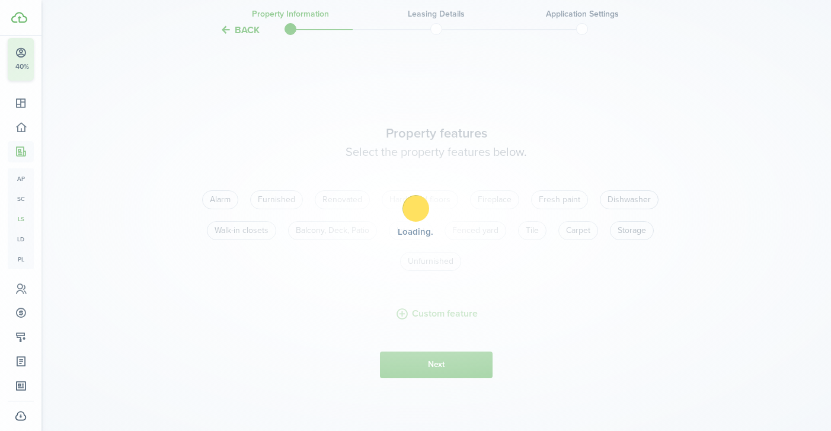
scroll to position [1289, 0]
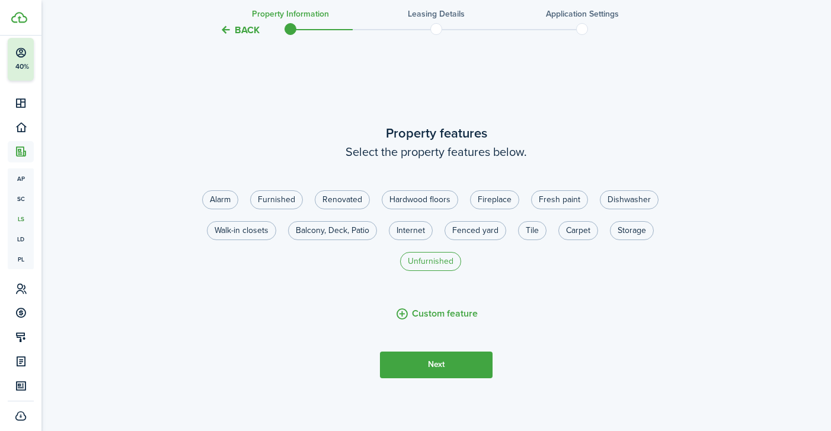
click at [434, 268] on label "Unfurnished" at bounding box center [430, 261] width 61 height 19
radio input "true"
click at [253, 240] on label "Walk-in closets" at bounding box center [241, 230] width 69 height 19
radio input "true"
click at [326, 240] on label "Balcony, Deck, Patio" at bounding box center [332, 230] width 89 height 19
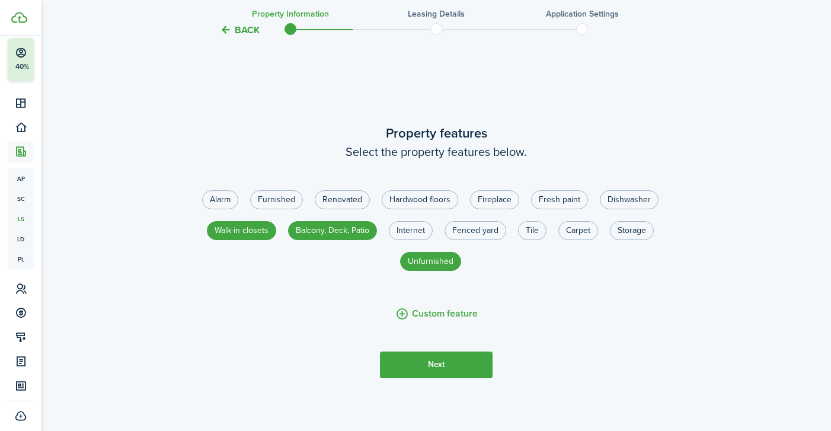
radio input "true"
click at [421, 240] on label "Internet" at bounding box center [411, 230] width 44 height 19
radio input "true"
click at [475, 373] on button "Next" at bounding box center [436, 364] width 113 height 27
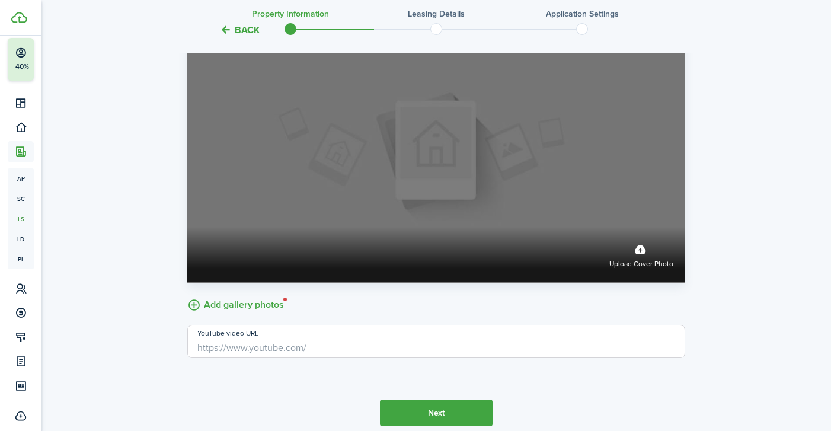
scroll to position [1866, 0]
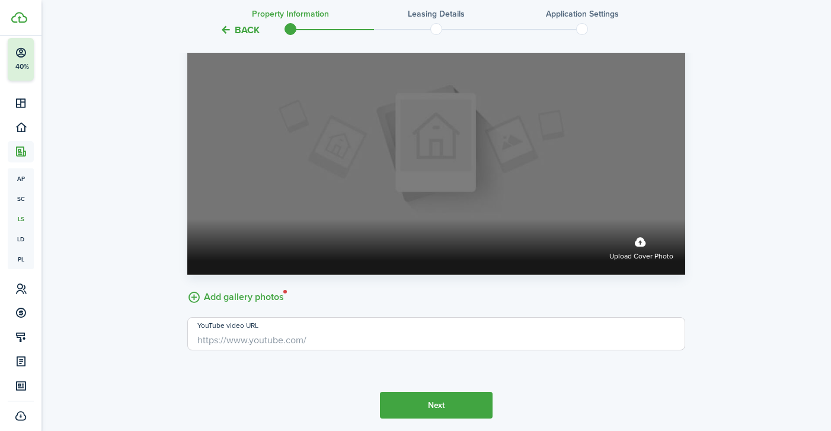
click at [642, 252] on label "Upload cover photo" at bounding box center [641, 246] width 64 height 31
click at [187, 219] on input "Upload cover photo" at bounding box center [187, 219] width 0 height 0
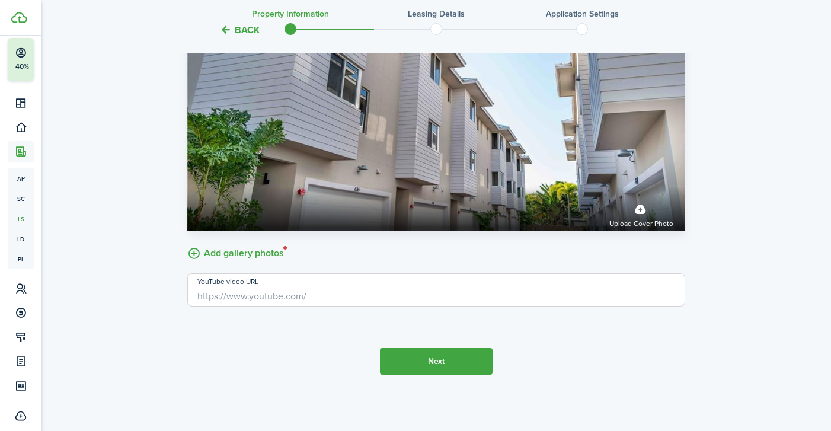
scroll to position [1921, 0]
click at [468, 363] on button "Next" at bounding box center [436, 361] width 113 height 27
click at [439, 361] on button "Next" at bounding box center [436, 361] width 113 height 27
click at [300, 294] on input "YouTube video URL" at bounding box center [436, 289] width 498 height 33
click at [420, 359] on button "Next" at bounding box center [436, 361] width 113 height 27
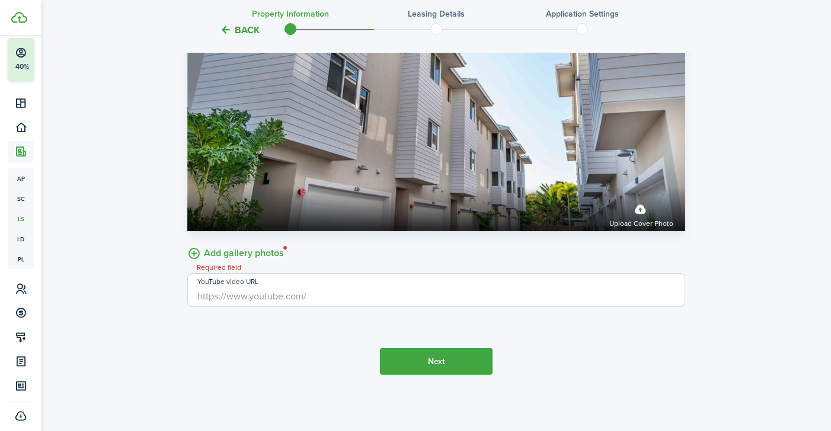
click at [381, 292] on input "YouTube video URL" at bounding box center [436, 289] width 498 height 33
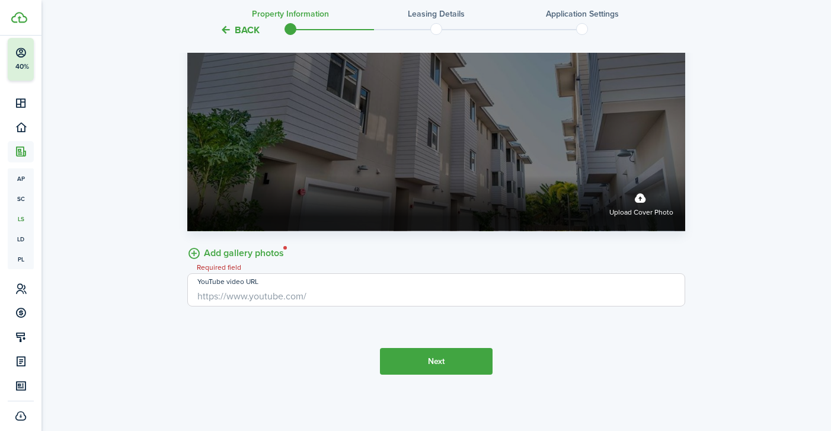
click at [639, 199] on label "Upload cover photo" at bounding box center [641, 202] width 64 height 31
click at [187, 175] on input "Upload cover photo" at bounding box center [187, 175] width 0 height 0
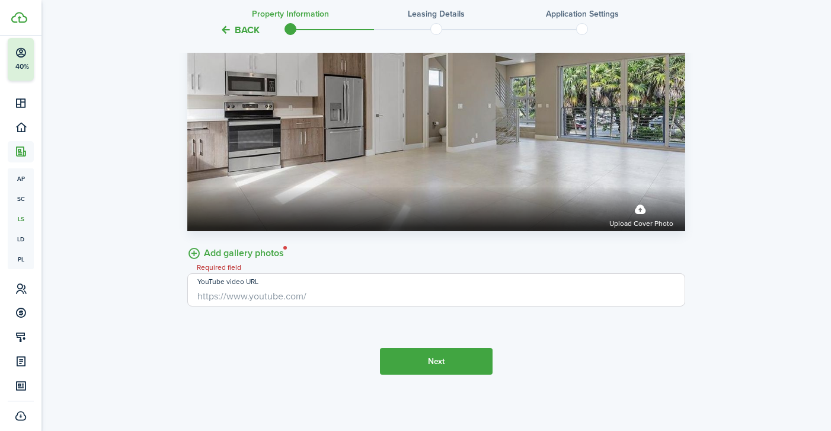
click at [462, 360] on button "Next" at bounding box center [436, 361] width 113 height 27
click at [443, 359] on button "Next" at bounding box center [436, 361] width 113 height 27
click at [430, 356] on button "Next" at bounding box center [436, 361] width 113 height 27
click at [197, 251] on label "Add gallery photos" at bounding box center [235, 252] width 97 height 18
click at [187, 243] on input "Add gallery photos" at bounding box center [187, 243] width 0 height 0
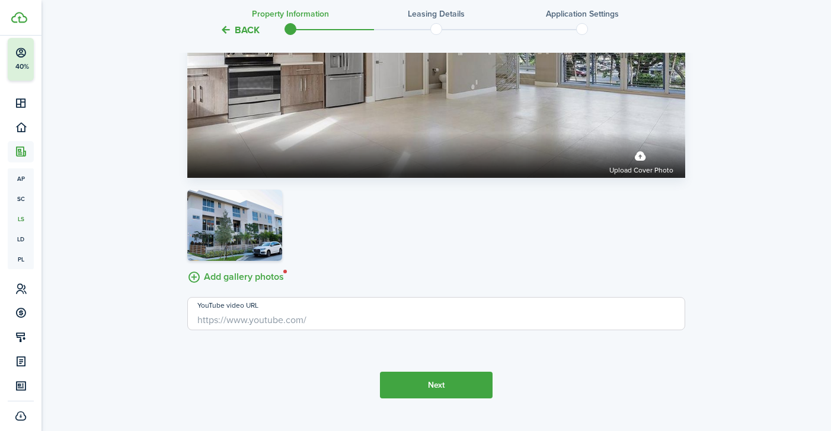
scroll to position [1964, 0]
click at [462, 393] on button "Next" at bounding box center [436, 384] width 113 height 27
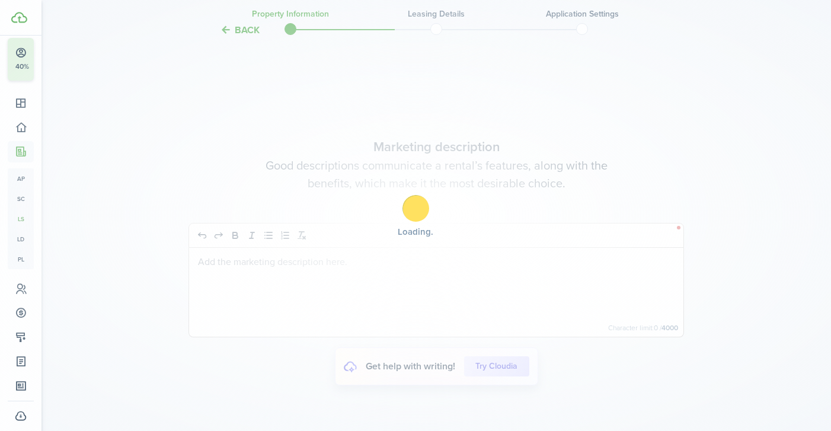
scroll to position [2349, 0]
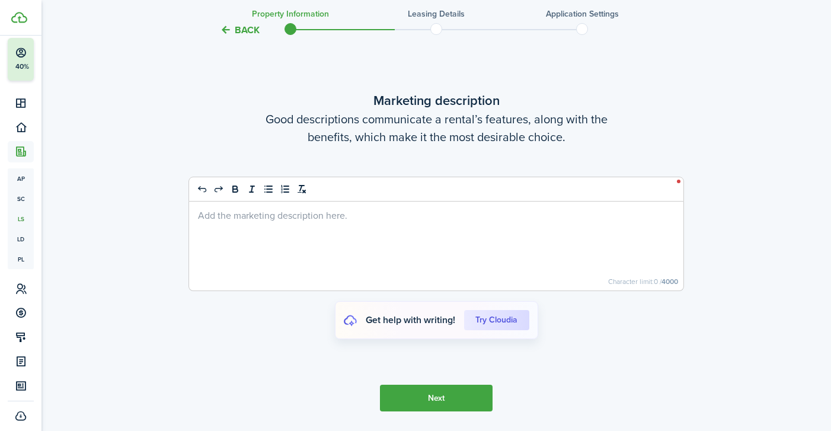
click at [228, 221] on p at bounding box center [436, 215] width 477 height 12
paste div
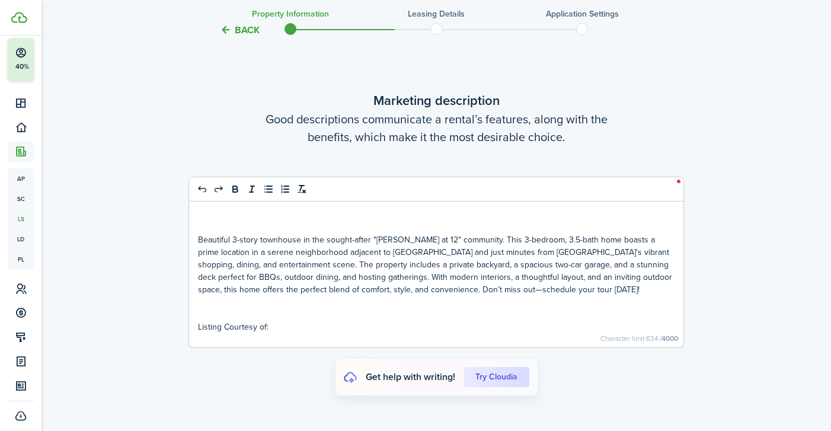
scroll to position [2318, 0]
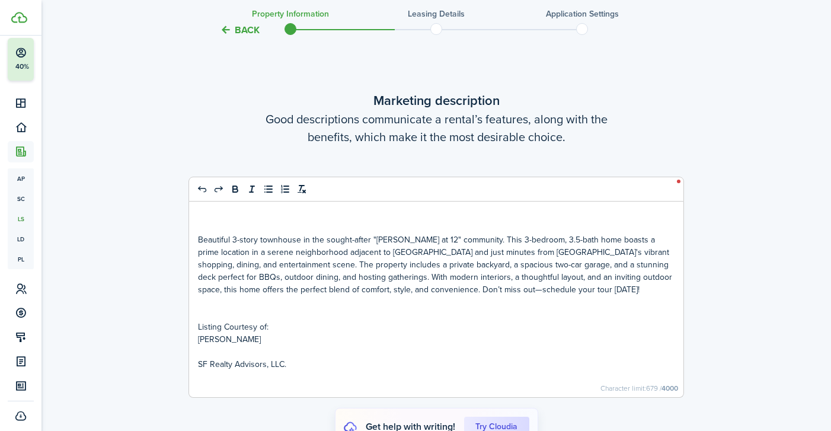
click at [231, 358] on p at bounding box center [436, 352] width 477 height 12
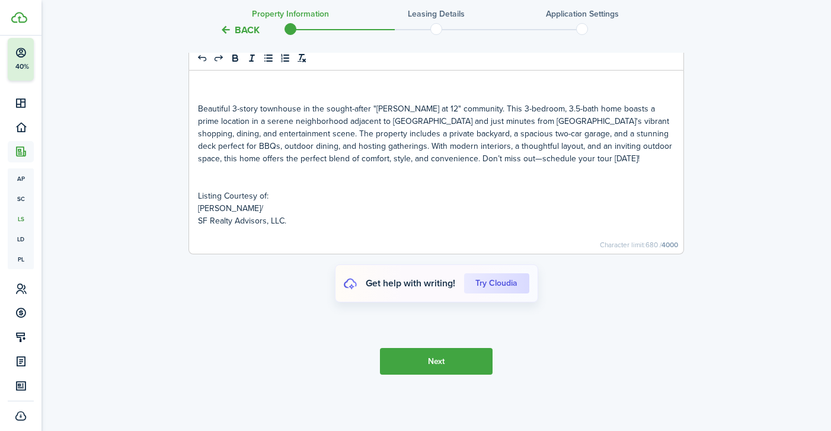
scroll to position [2460, 0]
click at [421, 362] on button "Next" at bounding box center [436, 361] width 113 height 27
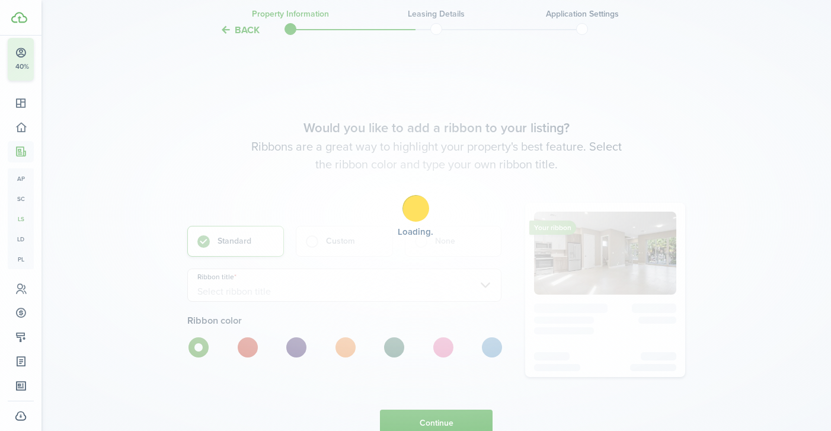
scroll to position [2812, 0]
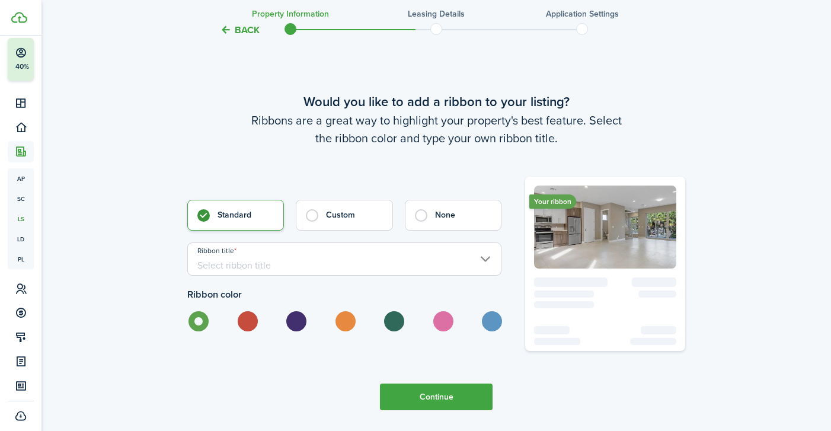
click at [389, 331] on label at bounding box center [393, 321] width 21 height 20
radio input "false"
radio input "true"
click at [491, 271] on input "Ribbon title" at bounding box center [344, 258] width 314 height 33
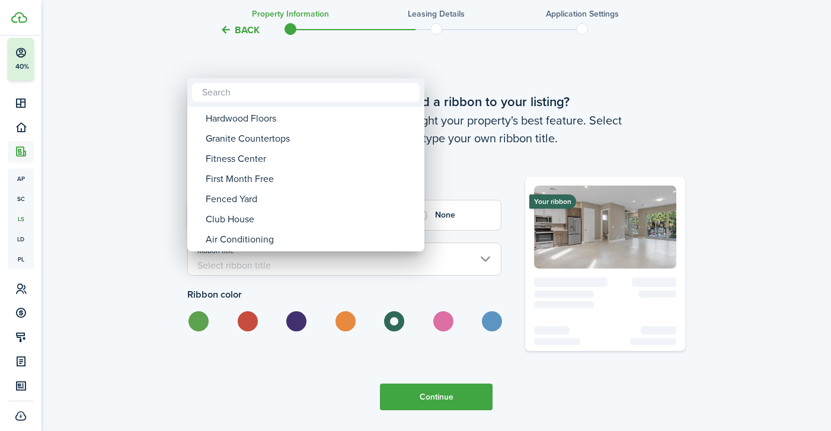
click at [117, 225] on div at bounding box center [415, 215] width 1021 height 621
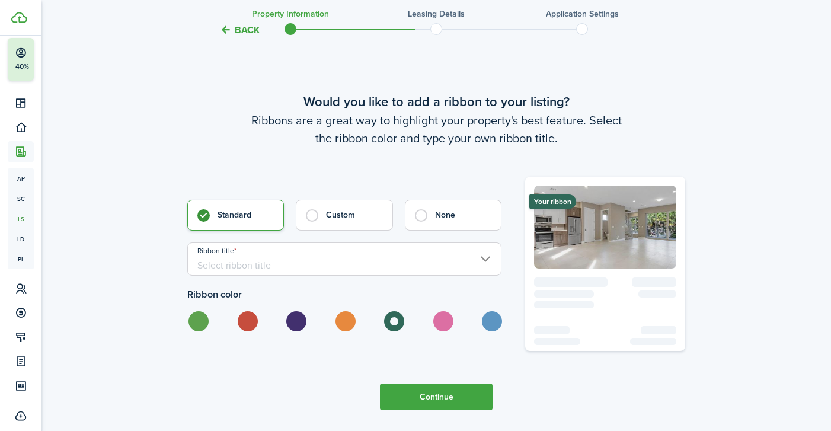
click at [424, 405] on button "Continue" at bounding box center [436, 396] width 113 height 27
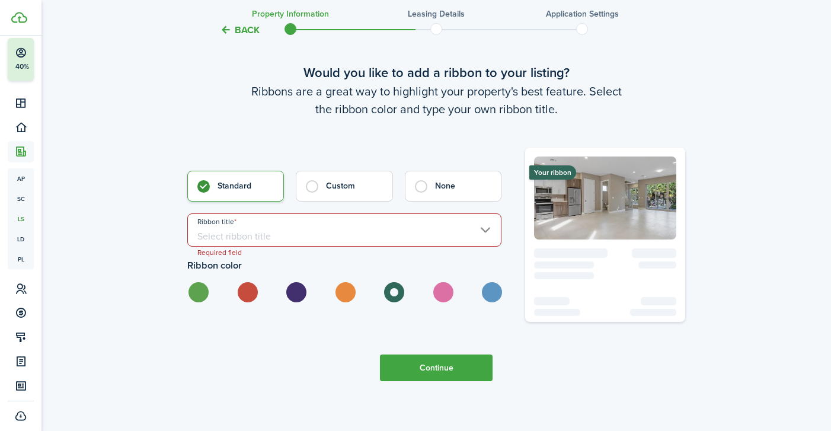
scroll to position [2867, 0]
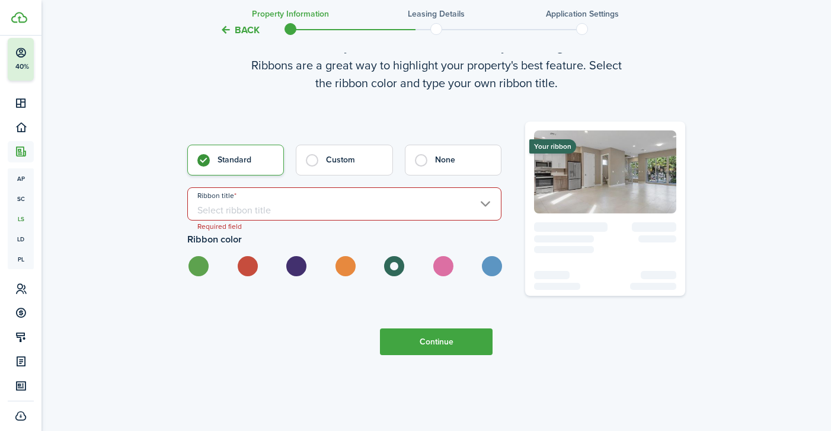
click at [312, 220] on input "Ribbon title" at bounding box center [344, 203] width 314 height 33
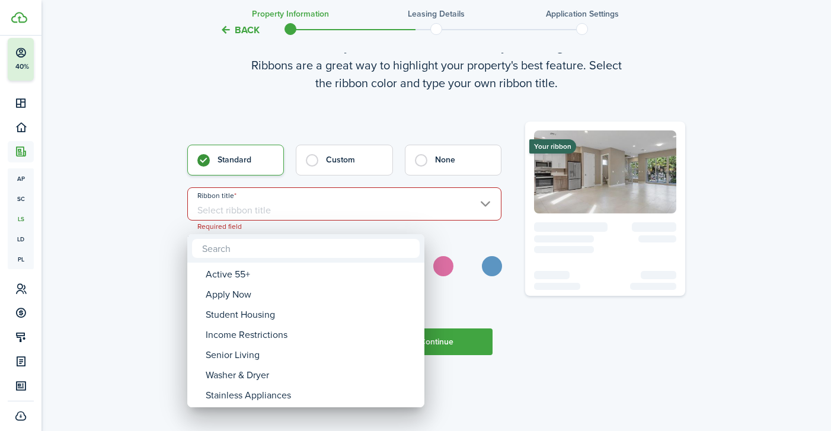
click at [166, 249] on div at bounding box center [415, 215] width 1021 height 621
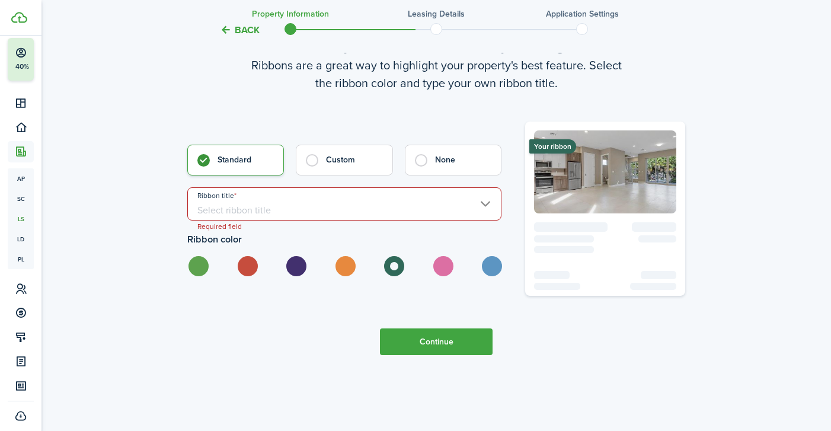
click at [199, 276] on label at bounding box center [197, 266] width 21 height 20
radio input "true"
click at [429, 354] on button "Continue" at bounding box center [436, 341] width 113 height 27
click at [441, 349] on button "Continue" at bounding box center [436, 341] width 113 height 27
click at [236, 215] on input "Ribbon title" at bounding box center [344, 203] width 314 height 33
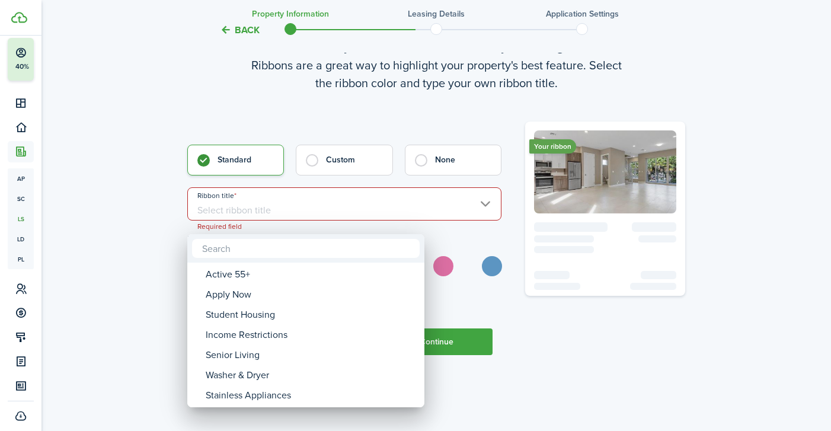
click at [225, 249] on input "text" at bounding box center [306, 248] width 228 height 19
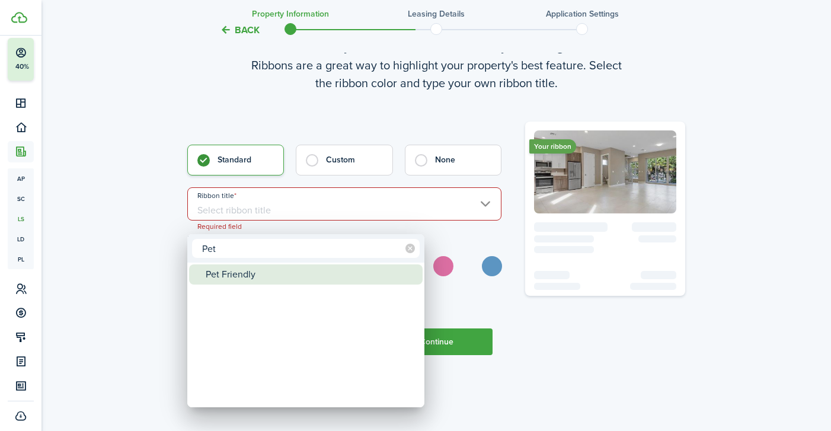
type input "Pet"
click at [225, 274] on div "Pet Friendly" at bounding box center [311, 274] width 210 height 20
type input "Pet Friendly"
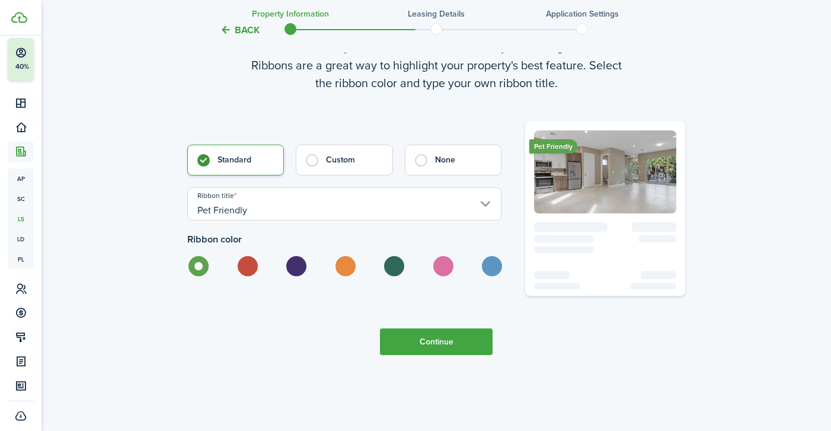
click at [251, 218] on input "Pet Friendly" at bounding box center [344, 203] width 314 height 33
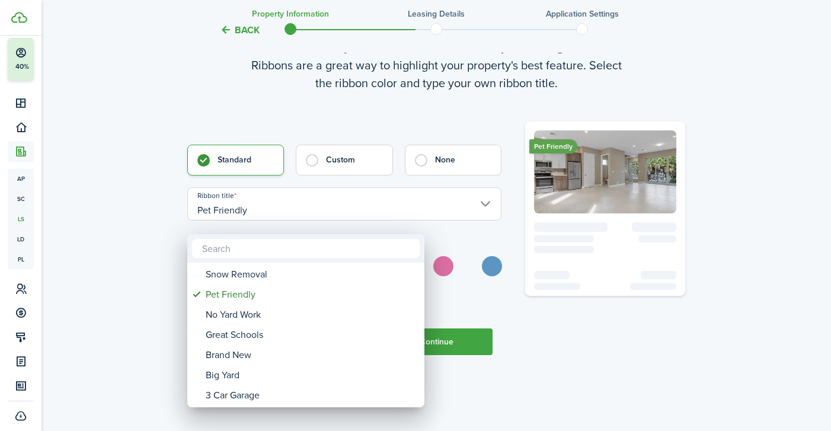
click at [482, 318] on div at bounding box center [415, 215] width 1021 height 621
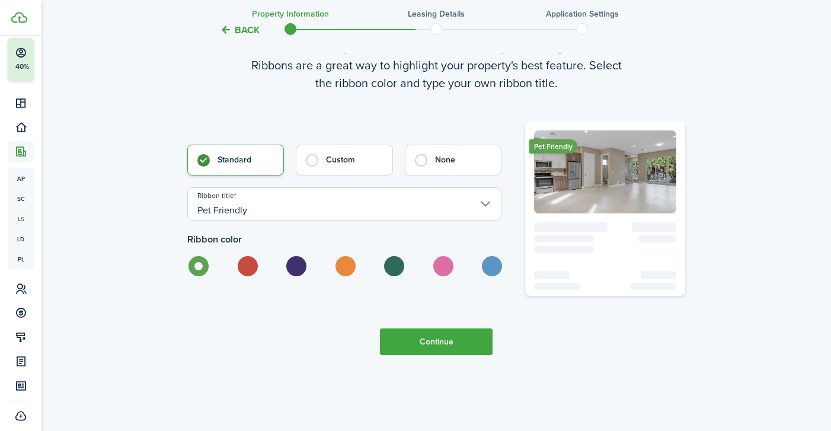
click at [447, 354] on button "Continue" at bounding box center [436, 341] width 113 height 27
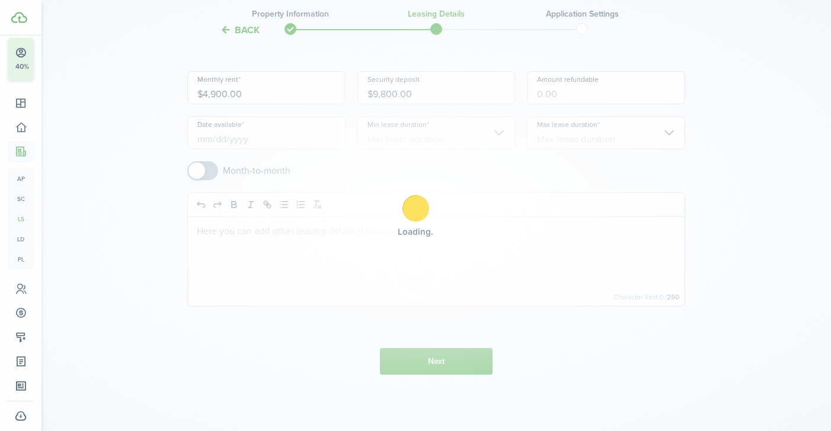
scroll to position [0, 0]
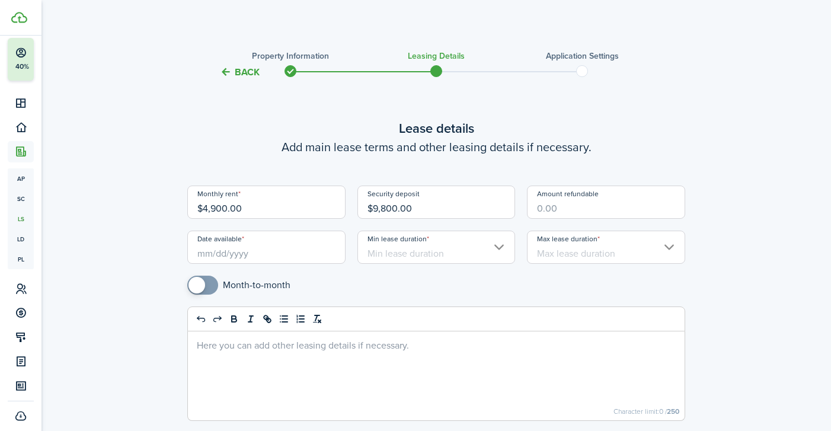
click at [226, 241] on input "Date available" at bounding box center [266, 247] width 158 height 33
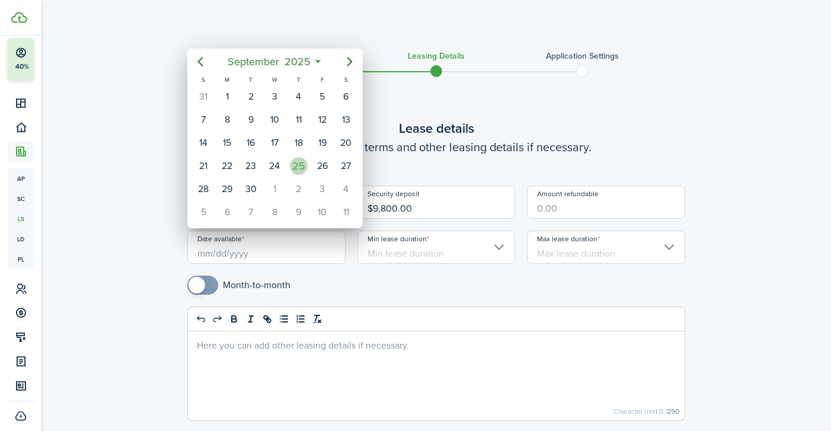
click at [296, 163] on div "25" at bounding box center [299, 166] width 18 height 18
type input "[DATE]"
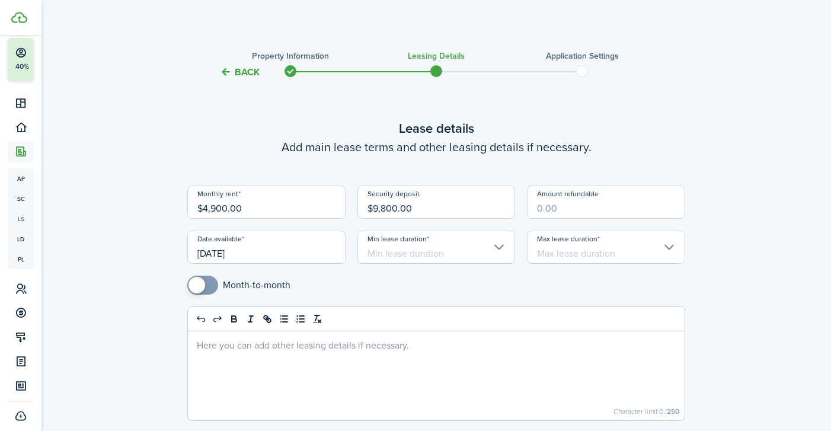
click at [382, 248] on input "Min lease duration" at bounding box center [436, 247] width 158 height 33
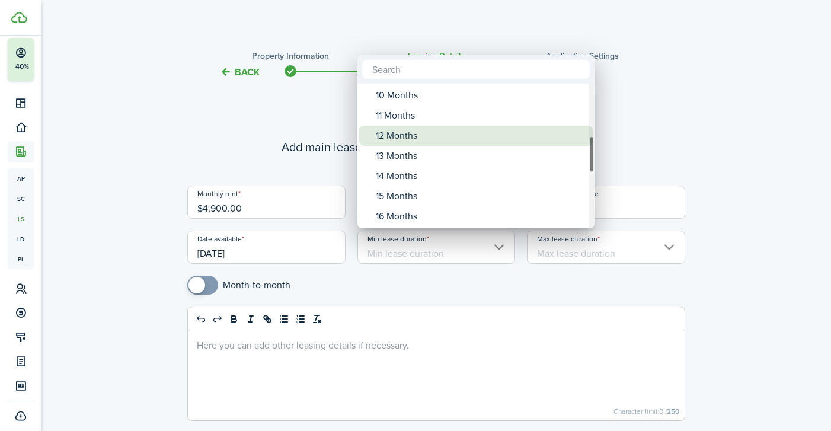
click at [394, 135] on div "12 Months" at bounding box center [481, 136] width 210 height 20
type input "12 Months"
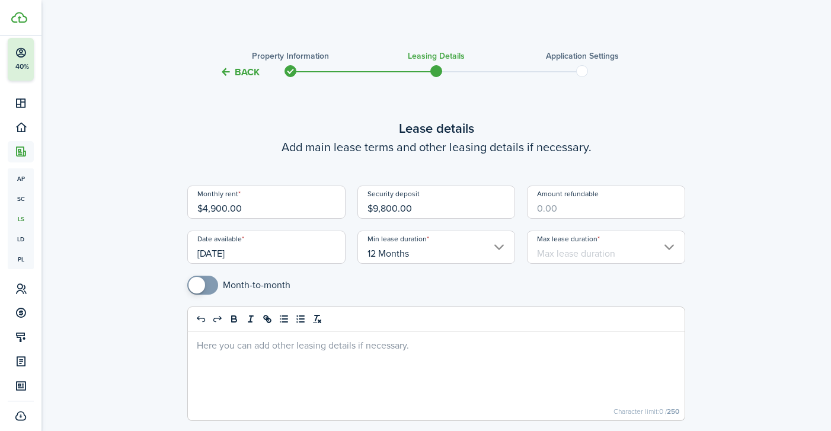
click at [575, 251] on input "Max lease duration" at bounding box center [606, 247] width 158 height 33
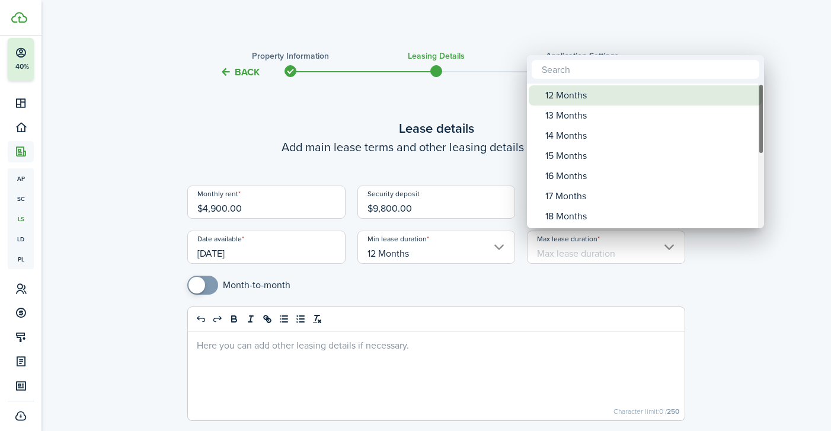
click at [579, 101] on div "12 Months" at bounding box center [650, 95] width 210 height 20
type input "12 Months"
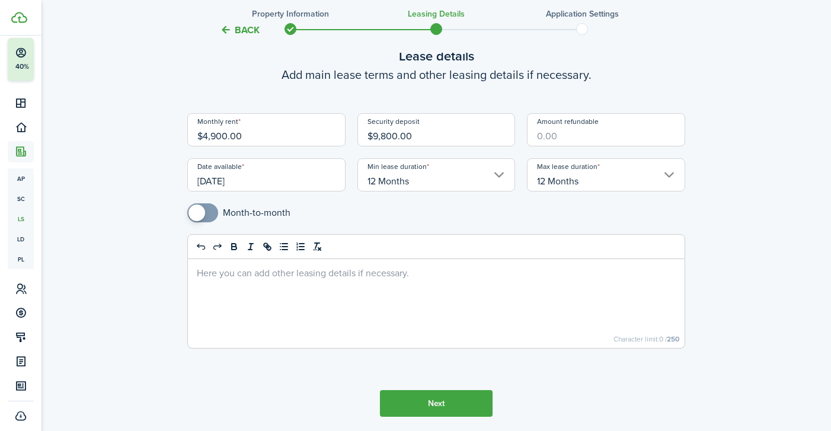
scroll to position [77, 0]
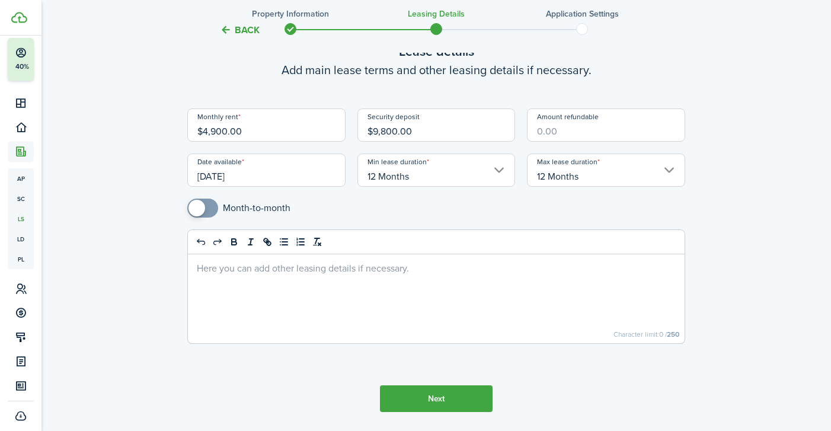
click at [429, 274] on div at bounding box center [436, 298] width 497 height 89
click at [437, 397] on button "Next" at bounding box center [436, 398] width 113 height 27
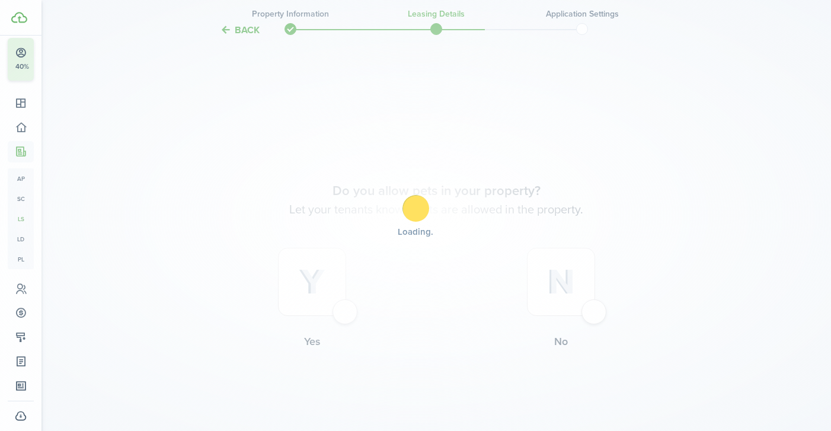
scroll to position [466, 0]
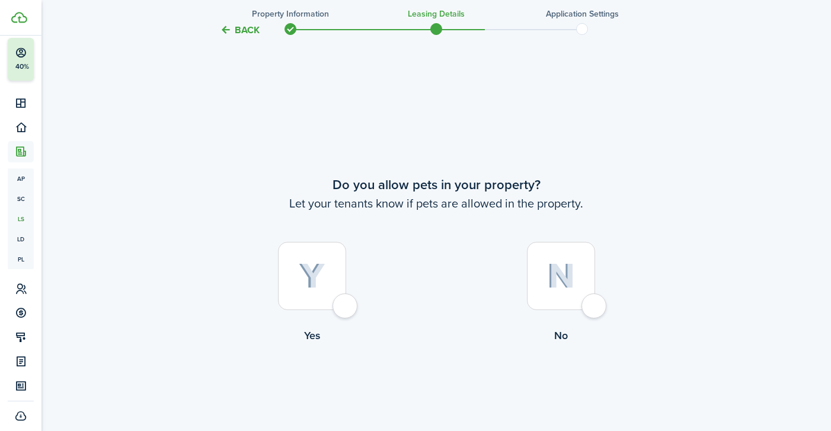
click at [314, 273] on img at bounding box center [312, 276] width 27 height 26
radio input "true"
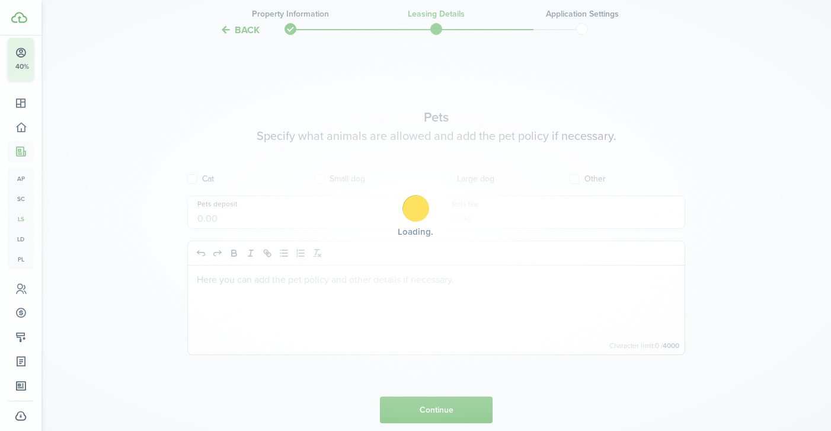
scroll to position [897, 0]
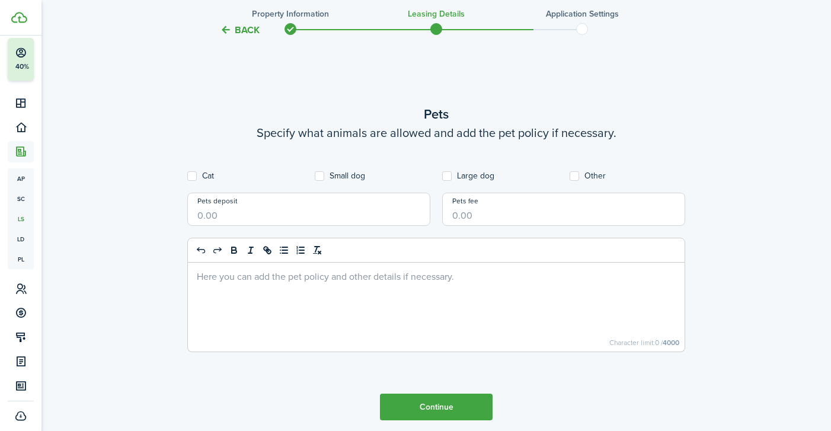
click at [189, 175] on label "Cat" at bounding box center [200, 175] width 27 height 9
checkbox input "true"
click at [318, 172] on label "Small dog" at bounding box center [340, 175] width 50 height 9
checkbox input "true"
click at [448, 174] on label "Large dog" at bounding box center [468, 175] width 52 height 9
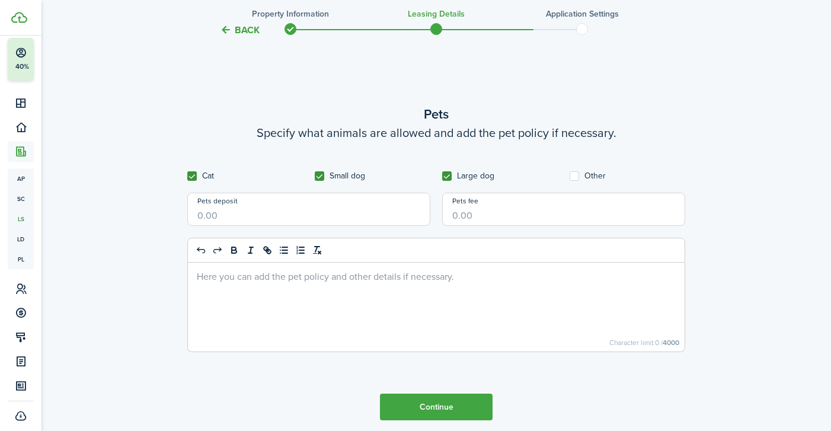
checkbox input "true"
click at [345, 217] on input "Pets deposit" at bounding box center [308, 209] width 243 height 33
type input "$250.00"
click at [443, 395] on button "Continue" at bounding box center [436, 407] width 113 height 27
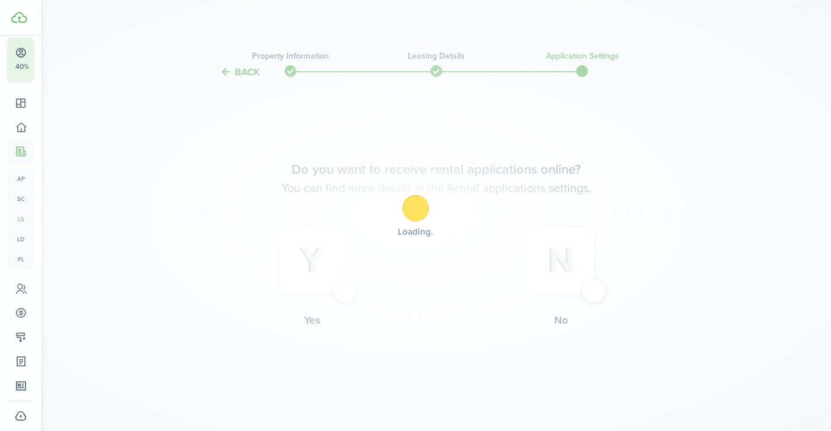
scroll to position [0, 0]
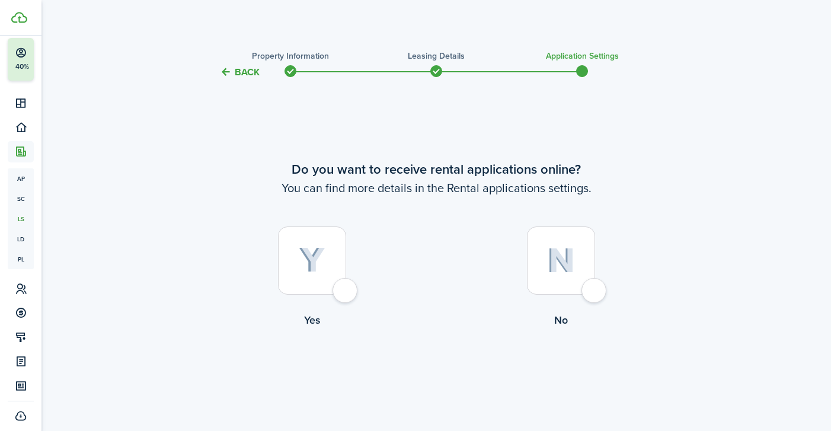
click at [595, 290] on div at bounding box center [561, 260] width 68 height 68
radio input "true"
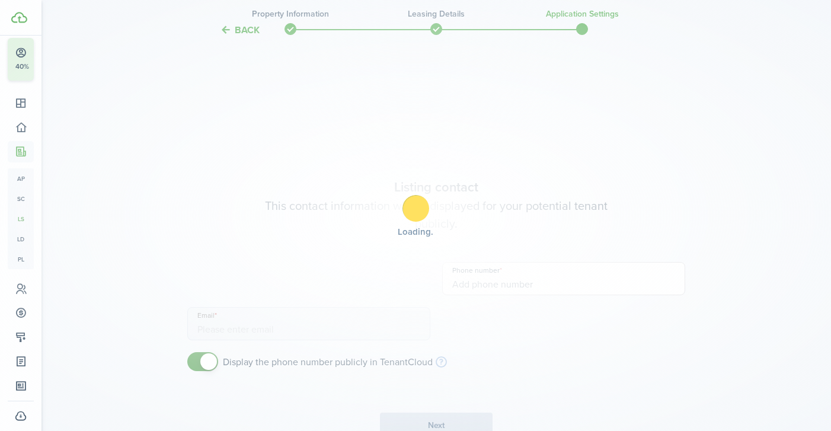
scroll to position [351, 0]
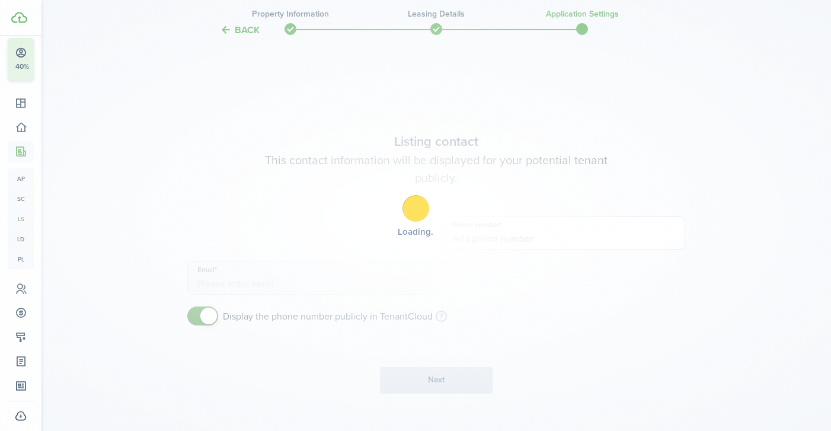
type input "[PHONE_NUMBER]"
type input "[EMAIL_ADDRESS][DOMAIN_NAME]"
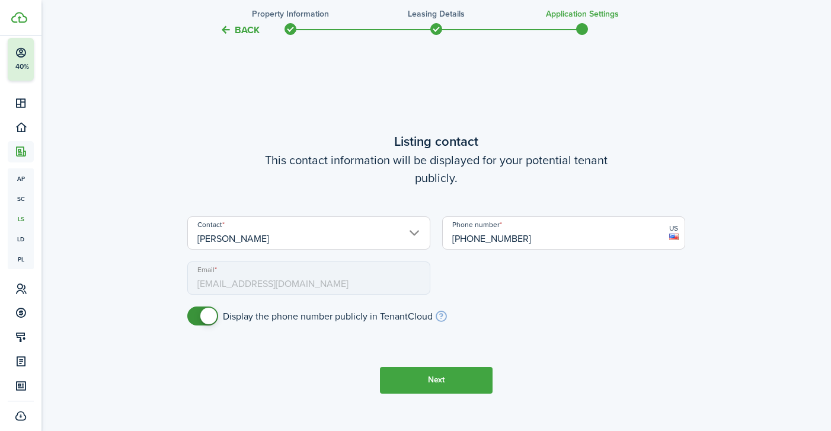
checkbox input "false"
click at [208, 319] on span at bounding box center [208, 316] width 17 height 17
click at [472, 375] on button "Next" at bounding box center [436, 380] width 113 height 27
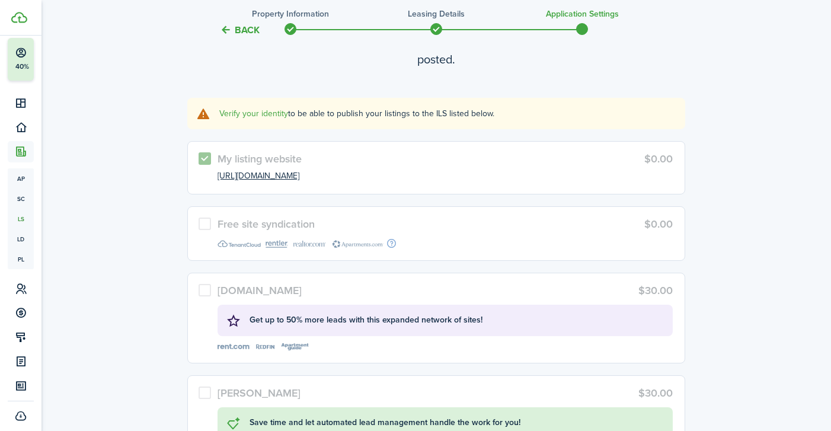
scroll to position [832, 0]
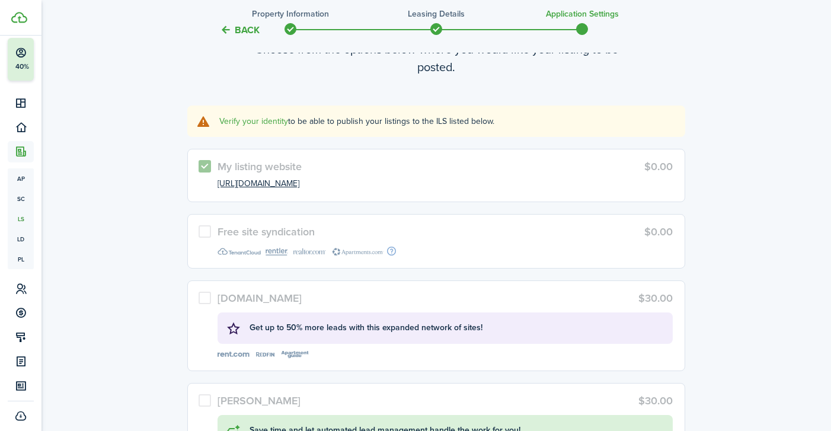
click at [277, 123] on link "Verify your identity" at bounding box center [253, 121] width 69 height 12
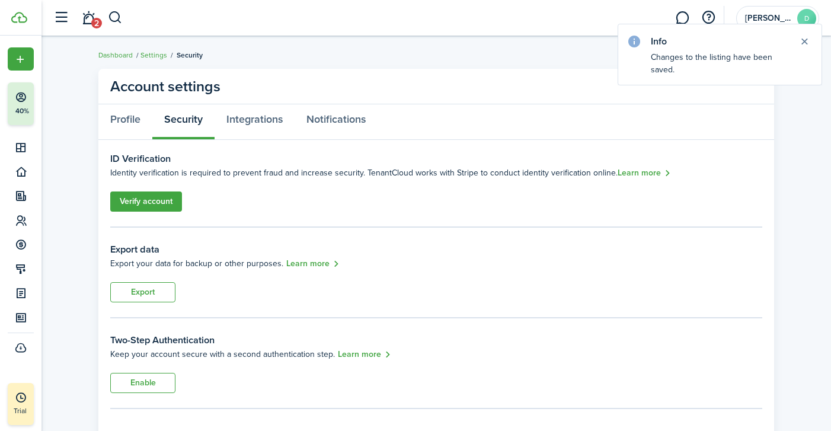
click at [170, 201] on link "Verify account" at bounding box center [146, 201] width 72 height 20
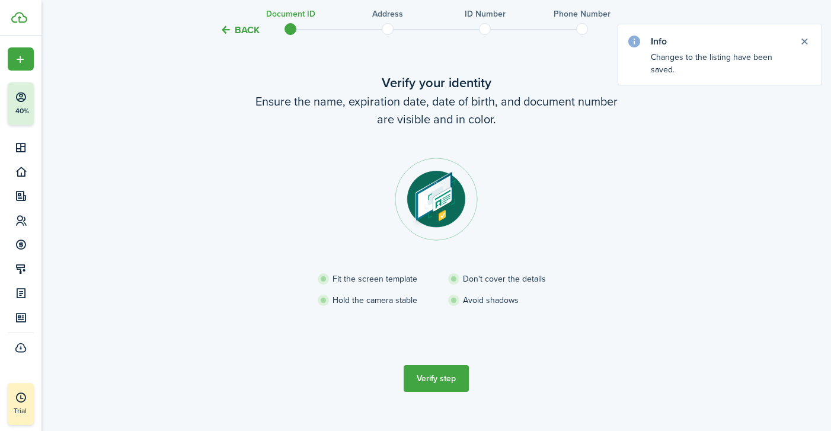
scroll to position [46, 0]
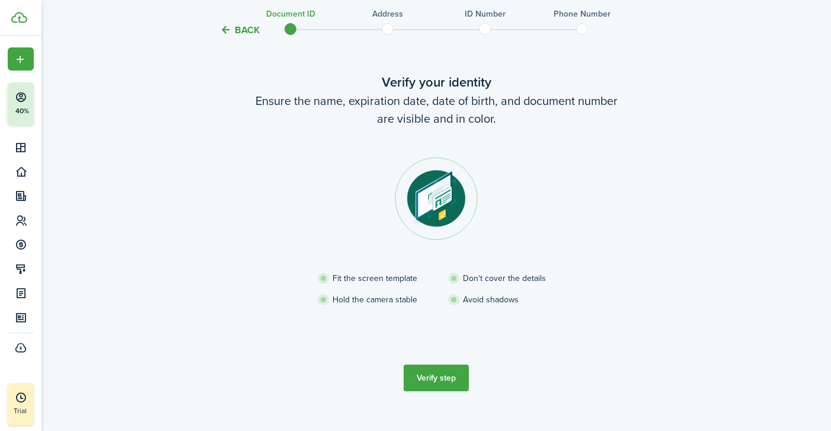
click at [424, 376] on button "Verify step" at bounding box center [436, 378] width 65 height 27
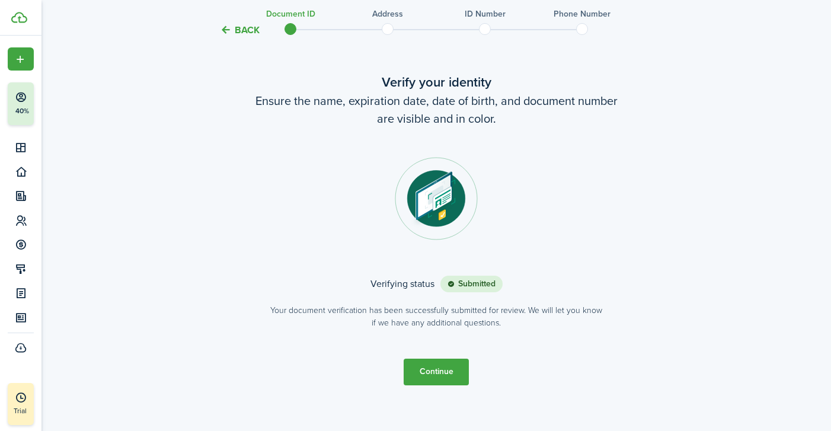
click at [413, 373] on button "Continue" at bounding box center [436, 372] width 65 height 27
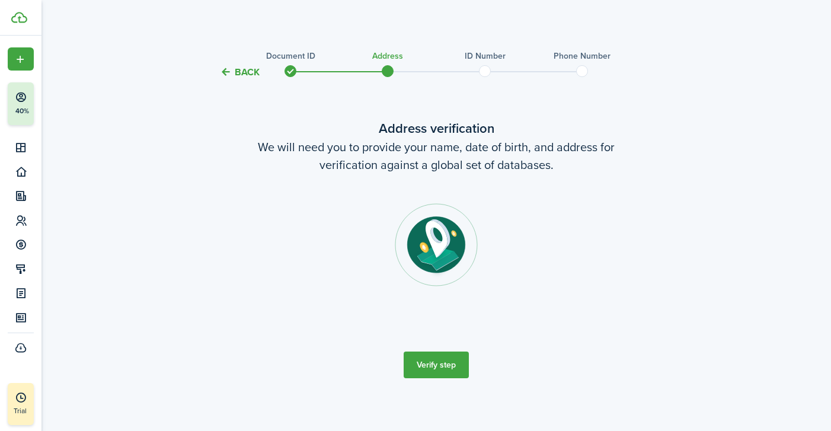
click at [427, 363] on button "Verify step" at bounding box center [436, 364] width 65 height 27
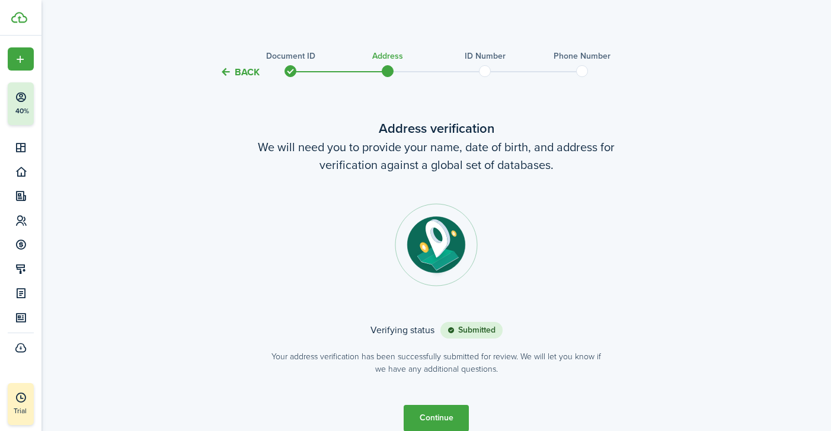
click at [442, 418] on button "Continue" at bounding box center [436, 418] width 65 height 27
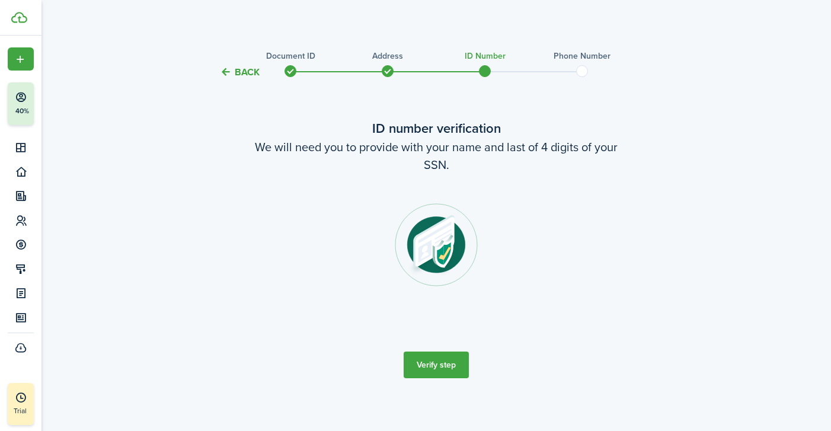
click at [440, 362] on button "Verify step" at bounding box center [436, 364] width 65 height 27
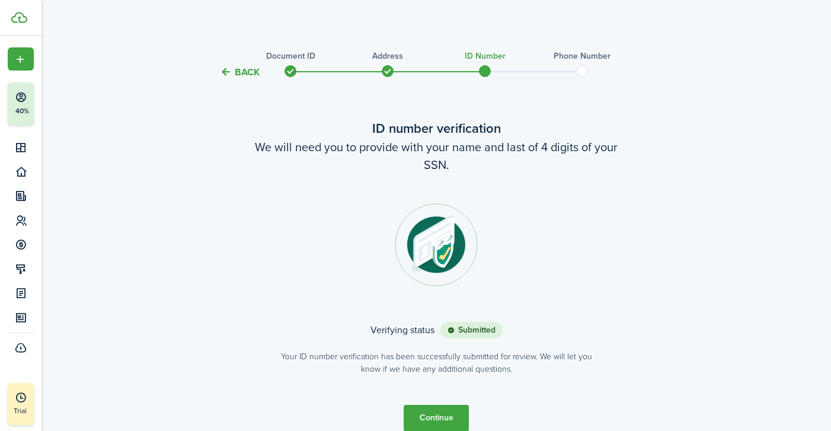
click at [426, 418] on button "Continue" at bounding box center [436, 418] width 65 height 27
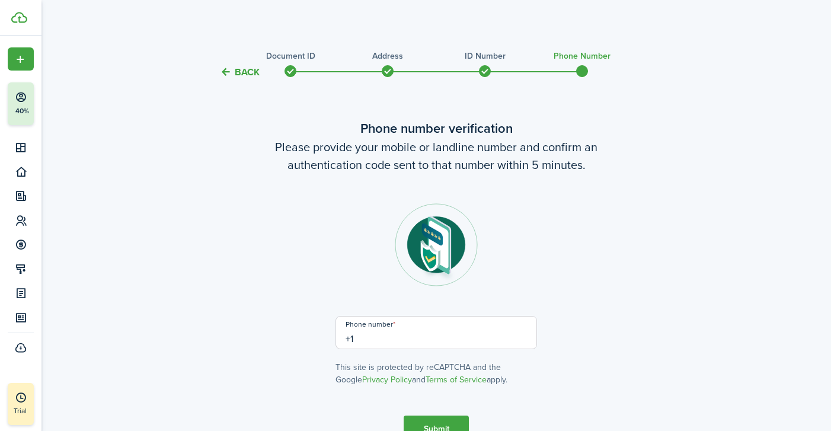
click at [403, 332] on input "+1" at bounding box center [436, 332] width 202 height 33
type input "[PHONE_NUMBER]"
click at [431, 422] on button "Submit" at bounding box center [436, 428] width 65 height 27
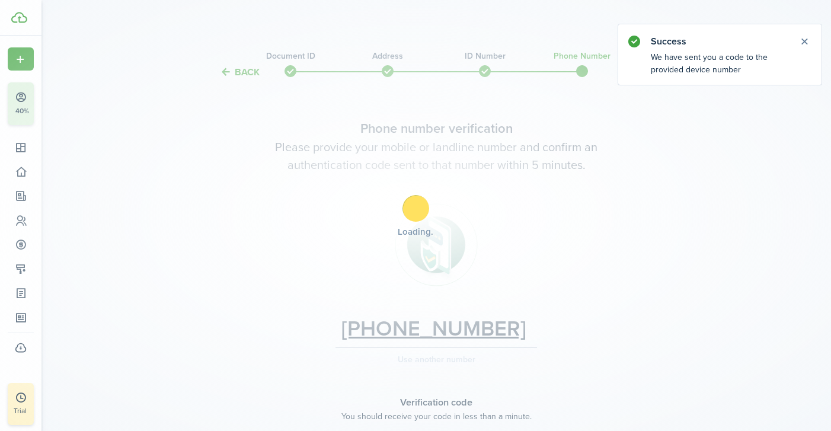
scroll to position [167, 0]
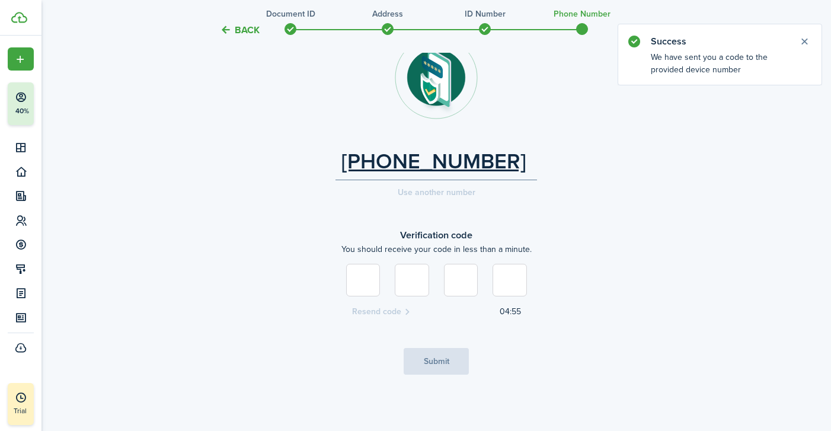
type input "5"
type input "2"
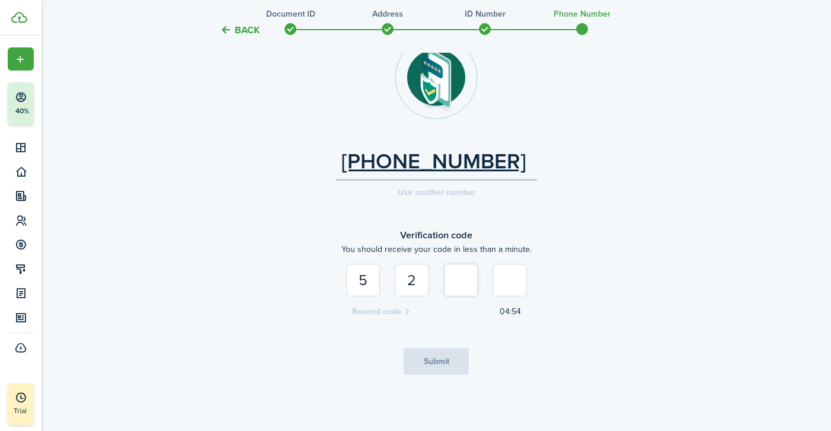
type input "6"
type input "9"
click at [420, 361] on button "Submit" at bounding box center [436, 361] width 65 height 27
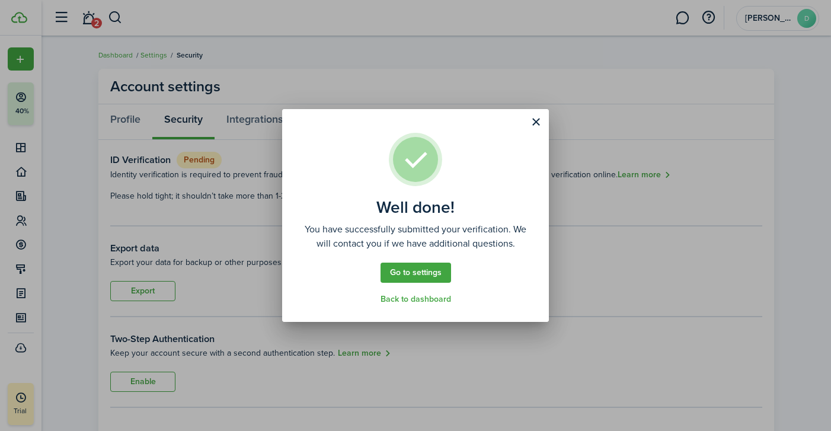
click at [442, 298] on link "Back to dashboard" at bounding box center [416, 299] width 71 height 9
